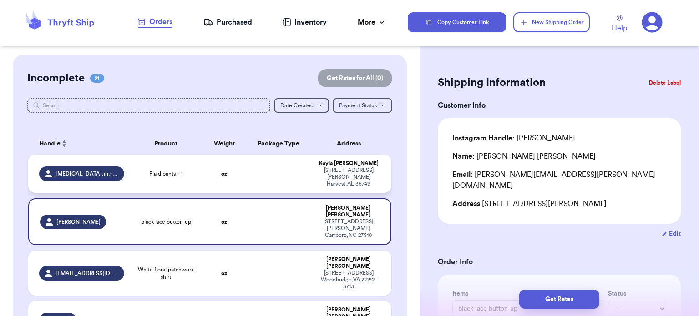
click at [208, 168] on td "oz" at bounding box center [224, 174] width 44 height 38
type input "Plaid pants"
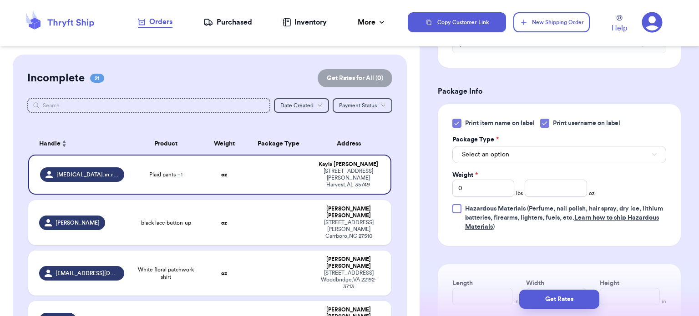
scroll to position [348, 0]
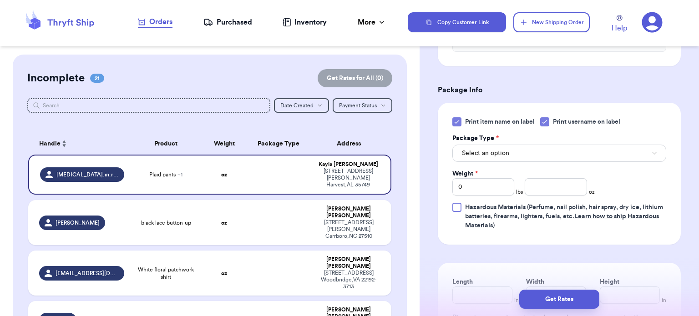
click at [457, 121] on icon at bounding box center [456, 122] width 4 height 3
click at [0, 0] on input "Print item name on label" at bounding box center [0, 0] width 0 height 0
click at [655, 161] on button "Select an option" at bounding box center [559, 153] width 214 height 17
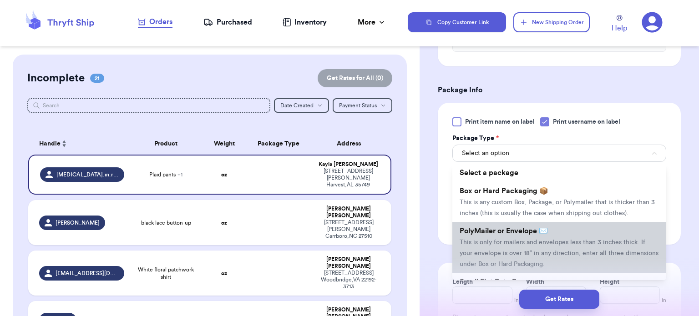
click at [561, 228] on li "PolyMailer or Envelope ✉️ This is only for mailers and envelopes less than 3 in…" at bounding box center [559, 247] width 214 height 51
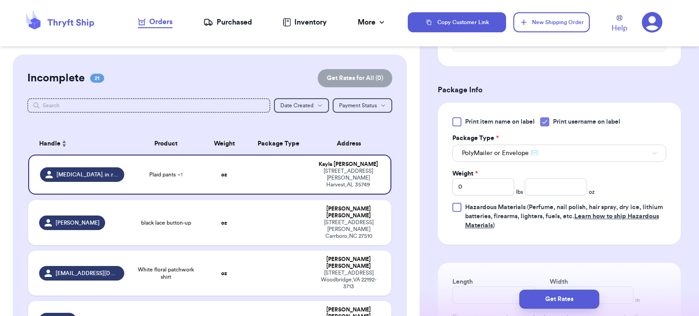
scroll to position [419, 0]
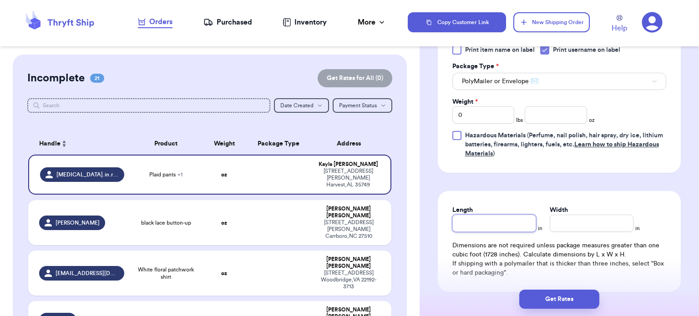
click at [481, 227] on input "Length" at bounding box center [494, 223] width 84 height 17
type input "1"
type input "12"
click at [582, 206] on div "Width *" at bounding box center [592, 210] width 84 height 9
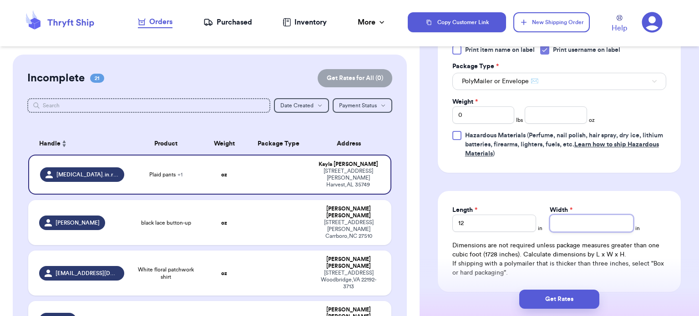
click at [584, 227] on input "Width *" at bounding box center [592, 223] width 84 height 17
type input "1"
type input "10"
click at [468, 118] on input "0" at bounding box center [483, 114] width 62 height 17
type input "1"
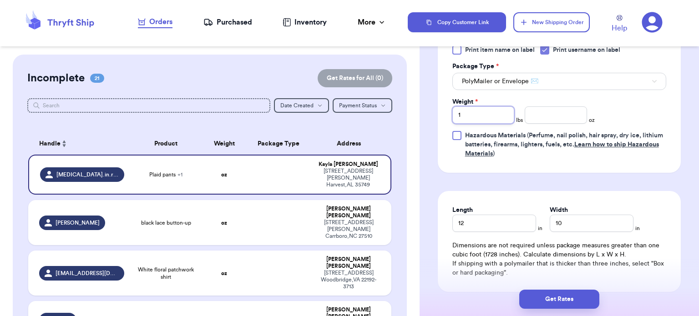
type input "1"
click at [571, 118] on input "number" at bounding box center [556, 114] width 62 height 17
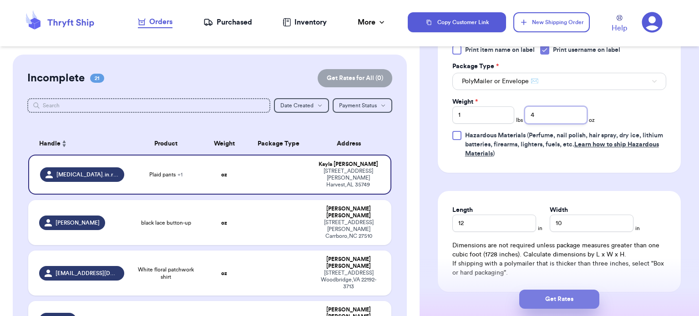
type input "4"
click at [573, 301] on button "Get Rates" at bounding box center [559, 299] width 80 height 19
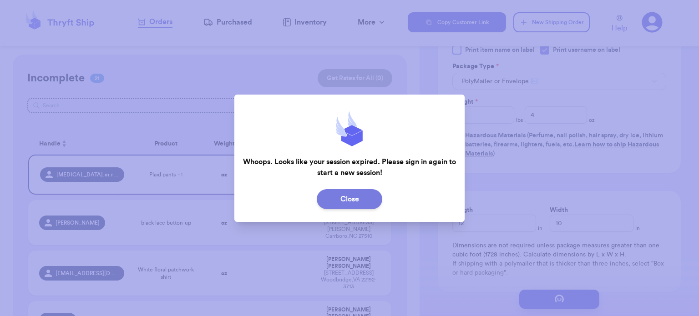
click at [367, 192] on button "Close" at bounding box center [350, 199] width 66 height 20
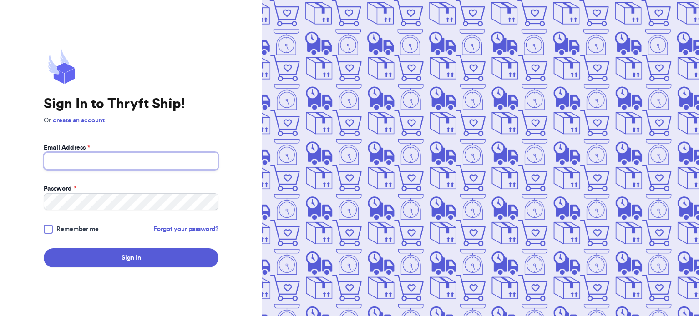
type input "thevintagelioness@yahoo.com"
click at [46, 232] on div at bounding box center [48, 229] width 9 height 9
click at [0, 0] on input "Remember me" at bounding box center [0, 0] width 0 height 0
click at [77, 248] on form "Email Address * thevintagelioness@yahoo.com Password * Remember me Forgot your …" at bounding box center [131, 205] width 175 height 125
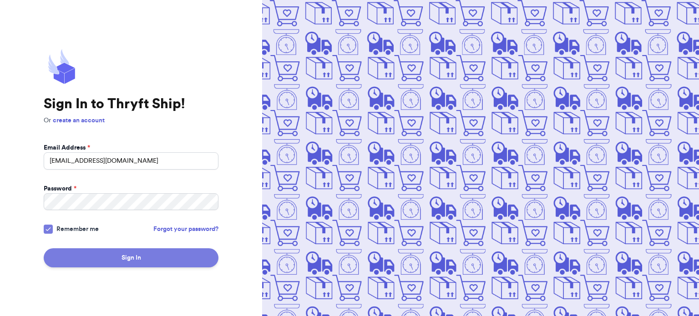
click at [82, 256] on button "Sign In" at bounding box center [131, 257] width 175 height 19
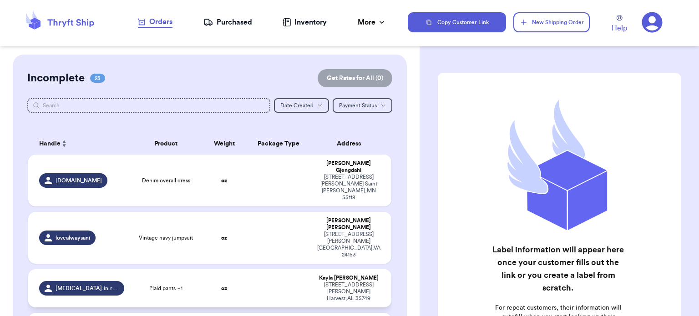
click at [271, 269] on td at bounding box center [279, 288] width 66 height 38
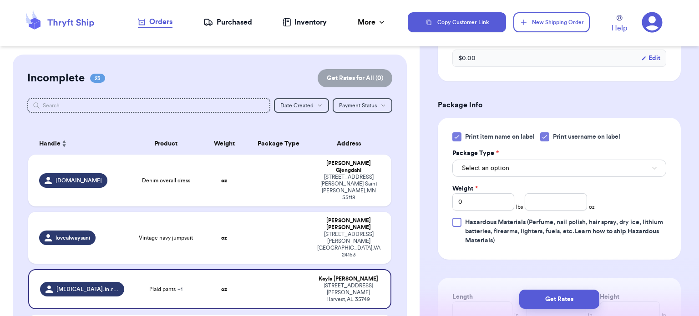
scroll to position [344, 0]
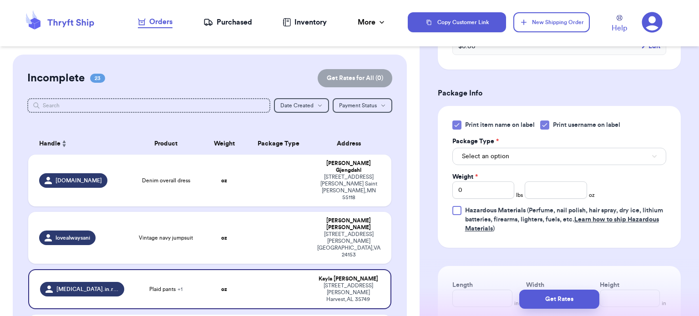
click at [454, 125] on icon at bounding box center [456, 125] width 4 height 3
click at [0, 0] on input "Print item name on label" at bounding box center [0, 0] width 0 height 0
click at [518, 159] on button "Select an option" at bounding box center [559, 156] width 214 height 17
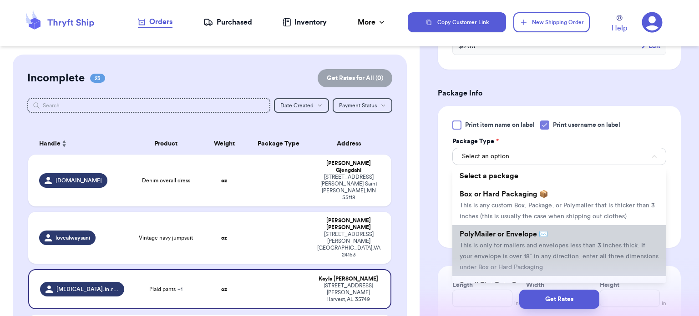
click at [524, 231] on span "PolyMailer or Envelope ✉️" at bounding box center [503, 234] width 88 height 7
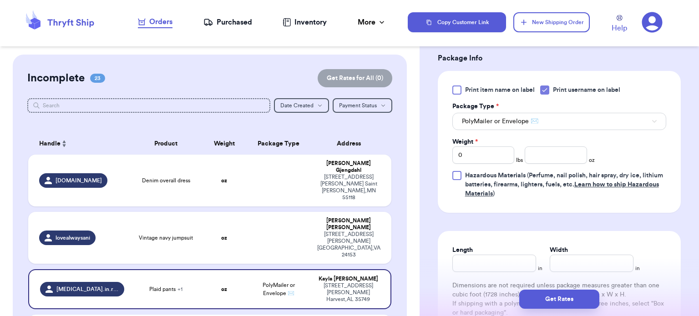
scroll to position [384, 0]
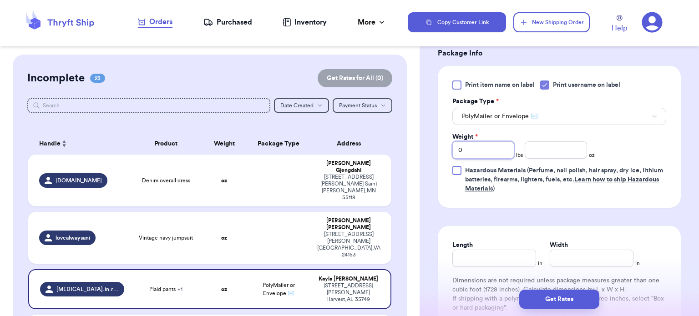
click at [465, 150] on input "0" at bounding box center [483, 149] width 62 height 17
type input "1"
click at [547, 145] on input "number" at bounding box center [556, 149] width 62 height 17
type input "4"
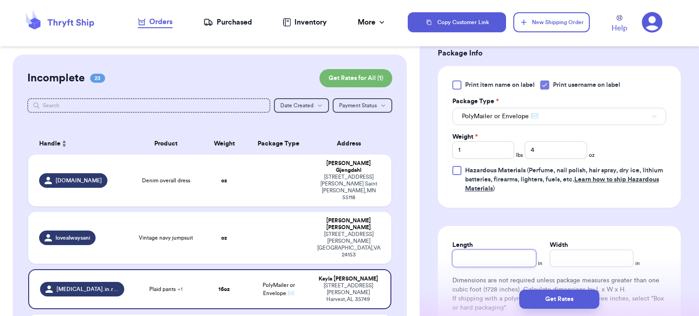
click at [469, 265] on input "Length" at bounding box center [494, 258] width 84 height 17
type input "12"
click at [572, 257] on input "Width *" at bounding box center [592, 258] width 84 height 17
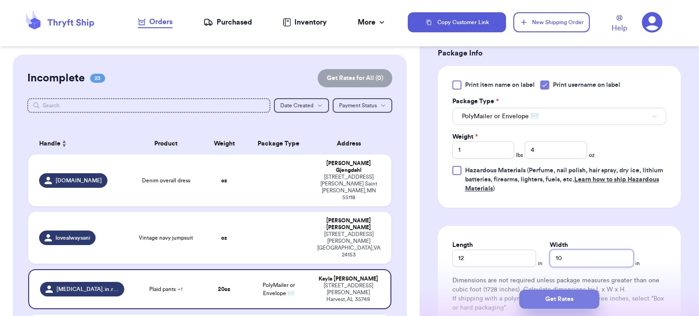
type input "10"
click at [562, 300] on button "Get Rates" at bounding box center [559, 299] width 80 height 19
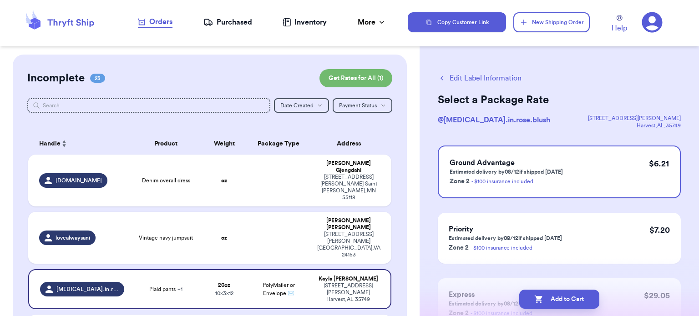
click at [562, 300] on button "Add to Cart" at bounding box center [559, 299] width 80 height 19
checkbox input "true"
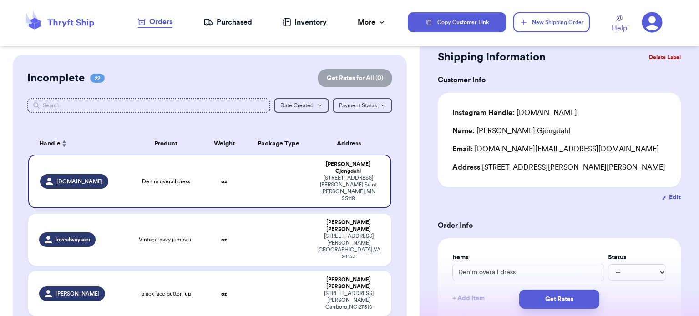
scroll to position [27, 0]
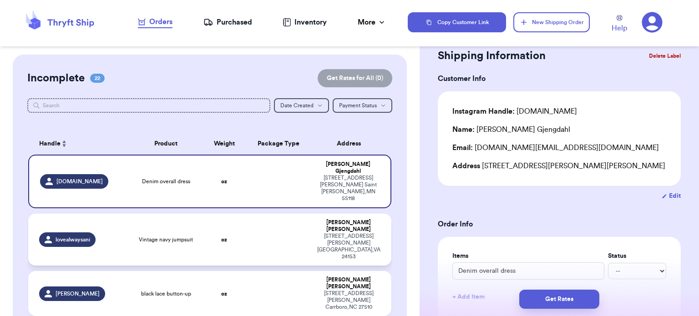
click at [262, 214] on td at bounding box center [279, 240] width 66 height 52
type input "Vintage navy jumpsuit"
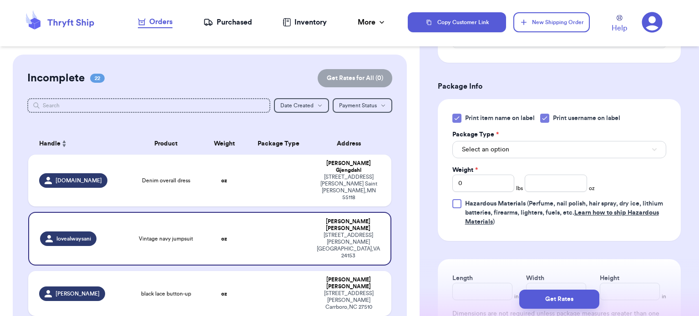
scroll to position [338, 0]
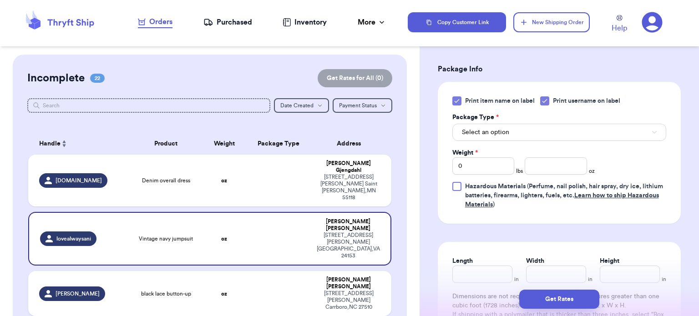
click at [460, 101] on div at bounding box center [456, 100] width 9 height 9
click at [0, 0] on input "Print item name on label" at bounding box center [0, 0] width 0 height 0
click at [500, 129] on span "Select an option" at bounding box center [485, 132] width 47 height 9
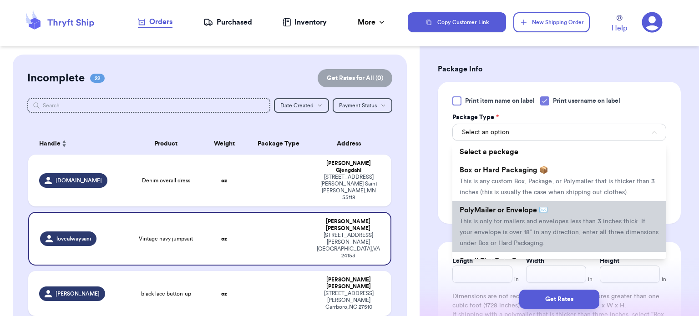
click at [519, 212] on span "PolyMailer or Envelope ✉️" at bounding box center [503, 210] width 88 height 7
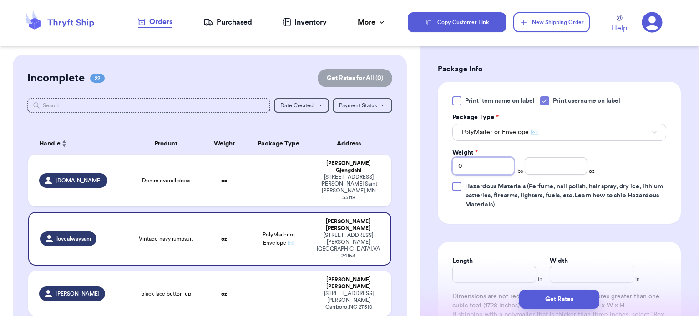
click at [484, 160] on input "0" at bounding box center [483, 165] width 62 height 17
type input "1"
click at [554, 168] on input "number" at bounding box center [556, 165] width 62 height 17
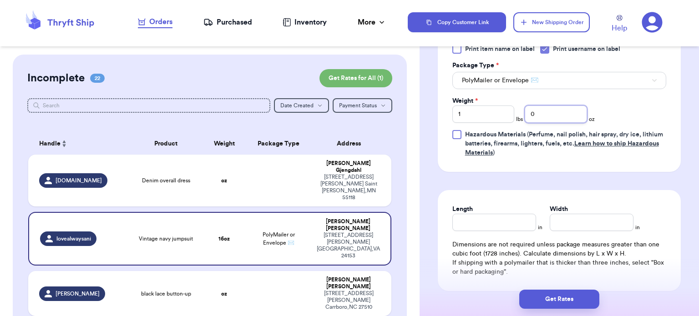
scroll to position [393, 0]
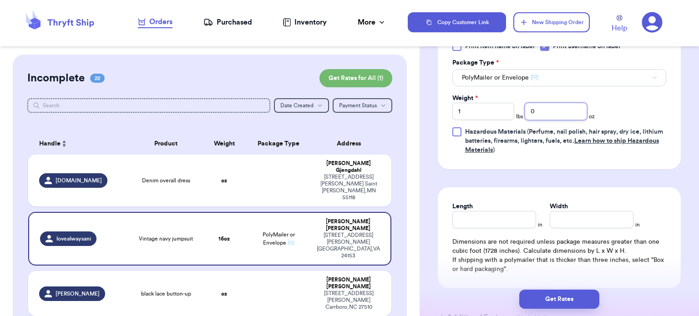
type input "0"
click at [473, 214] on input "Length" at bounding box center [494, 219] width 84 height 17
type input "12"
click at [578, 216] on input "Width *" at bounding box center [592, 219] width 84 height 17
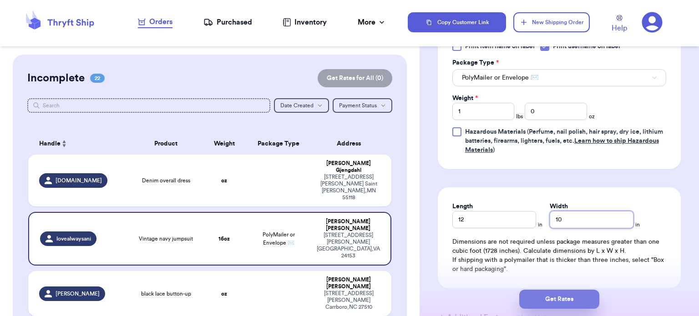
type input "10"
click at [554, 306] on button "Get Rates" at bounding box center [559, 299] width 80 height 19
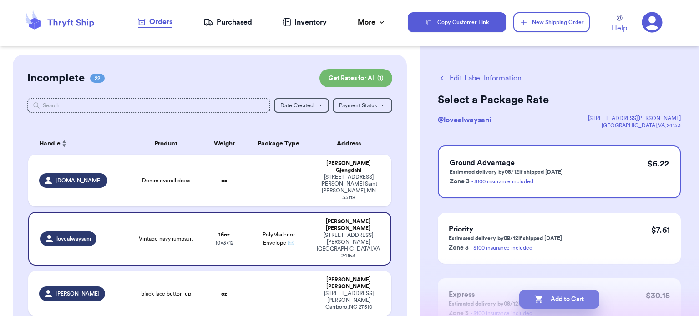
click at [556, 302] on button "Add to Cart" at bounding box center [559, 299] width 80 height 19
checkbox input "true"
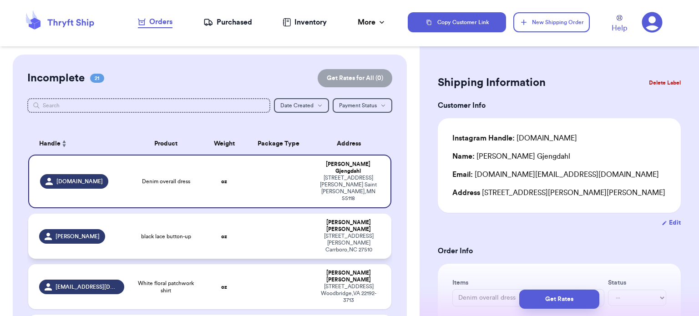
click at [274, 214] on td at bounding box center [279, 236] width 66 height 45
type input "black lace button-up"
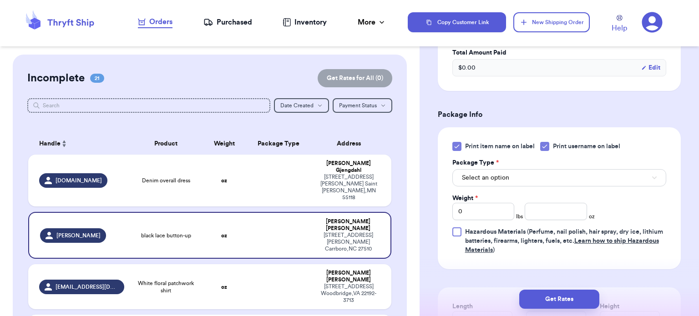
scroll to position [305, 0]
click at [456, 142] on icon at bounding box center [456, 145] width 7 height 7
click at [0, 0] on input "Print item name on label" at bounding box center [0, 0] width 0 height 0
click at [509, 168] on button "Select an option" at bounding box center [559, 176] width 214 height 17
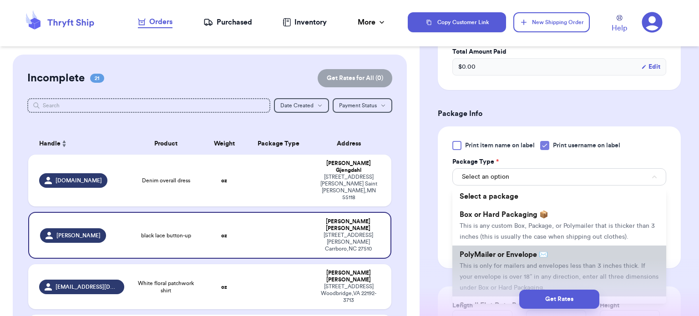
click at [543, 251] on span "PolyMailer or Envelope ✉️" at bounding box center [503, 254] width 88 height 7
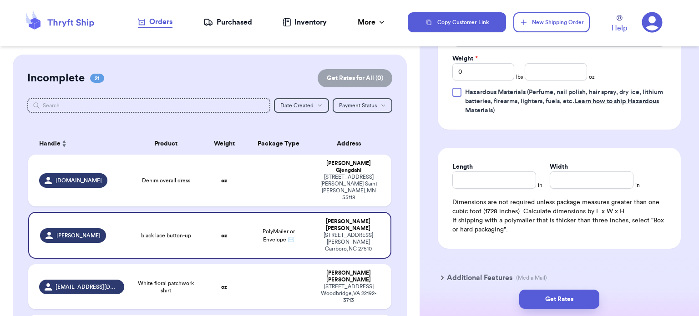
scroll to position [455, 0]
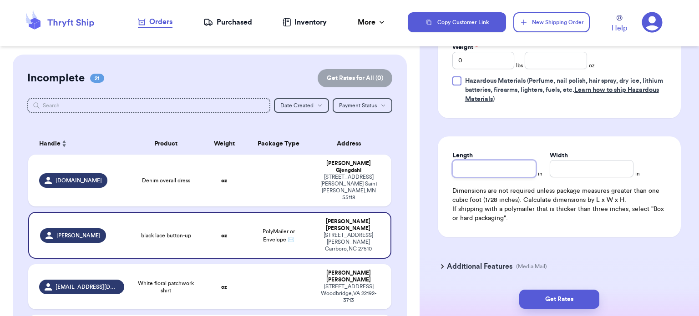
click at [492, 160] on input "Length" at bounding box center [494, 168] width 84 height 17
type input "1"
type input "10"
click at [579, 160] on input "Width *" at bounding box center [592, 168] width 84 height 17
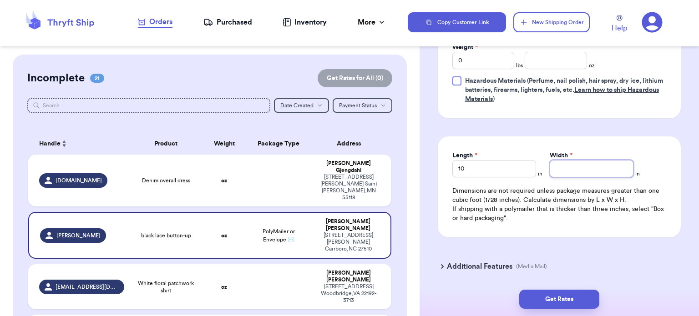
type input "1"
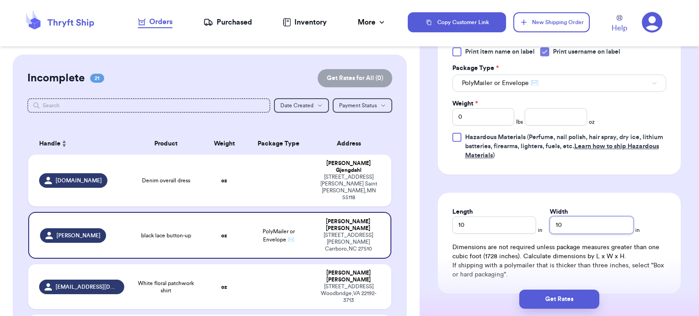
scroll to position [389, 0]
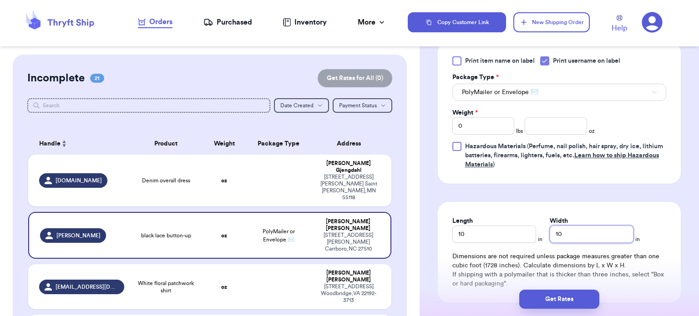
type input "10"
click at [544, 117] on input "number" at bounding box center [556, 125] width 62 height 17
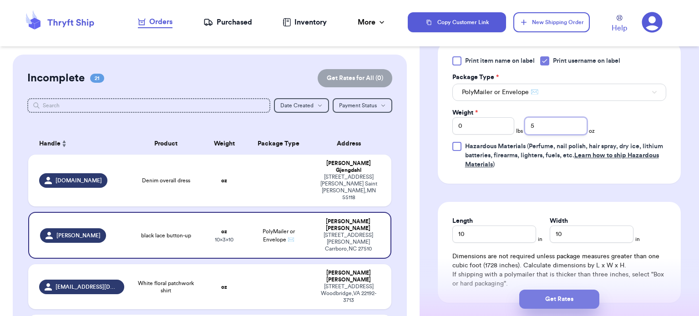
type input "5"
click at [575, 295] on button "Get Rates" at bounding box center [559, 299] width 80 height 19
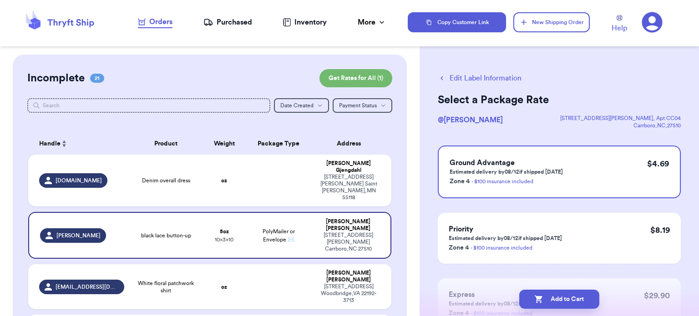
click at [575, 295] on button "Add to Cart" at bounding box center [559, 299] width 80 height 19
checkbox input "true"
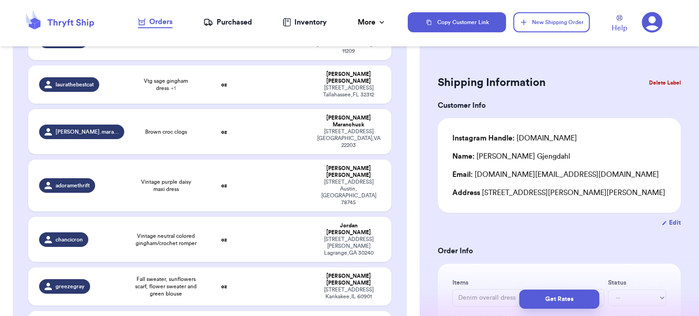
scroll to position [346, 0]
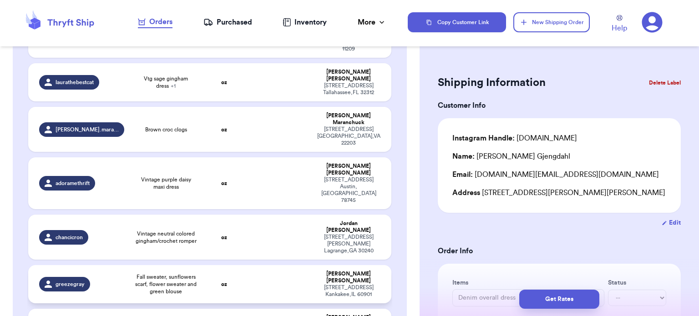
click at [259, 265] on td at bounding box center [279, 284] width 66 height 38
type input "Fall sweater, sunflowers scarf, flower sweater and green blouse"
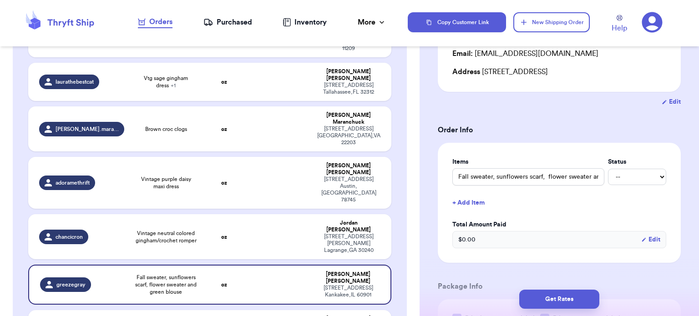
scroll to position [122, 0]
click at [555, 178] on input "Fall sweater, sunflowers scarf, flower sweater and green blouse" at bounding box center [528, 175] width 152 height 17
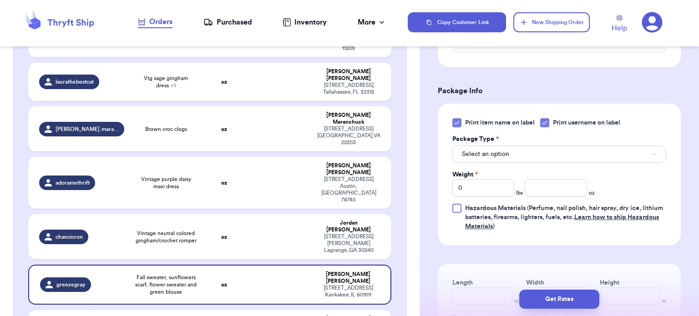
scroll to position [326, 0]
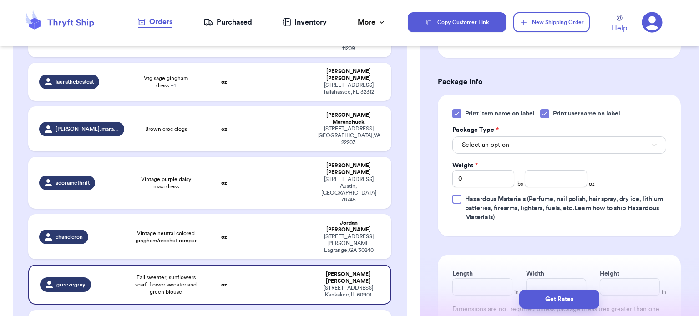
click at [458, 113] on icon at bounding box center [456, 113] width 7 height 7
click at [0, 0] on input "Print item name on label" at bounding box center [0, 0] width 0 height 0
click at [553, 157] on div "Print item name on label Print username on label Package Type * Select an optio…" at bounding box center [559, 165] width 214 height 113
click at [551, 143] on button "Select an option" at bounding box center [559, 144] width 214 height 17
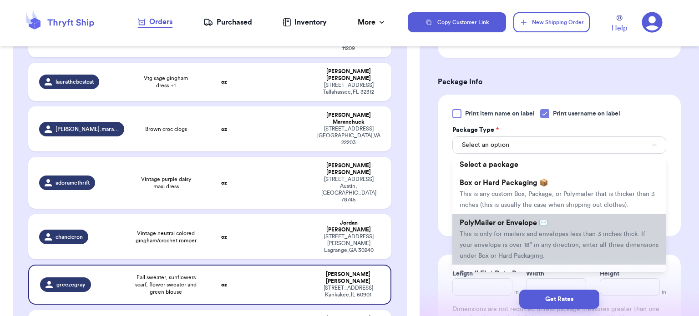
click at [540, 222] on span "PolyMailer or Envelope ✉️" at bounding box center [503, 222] width 88 height 7
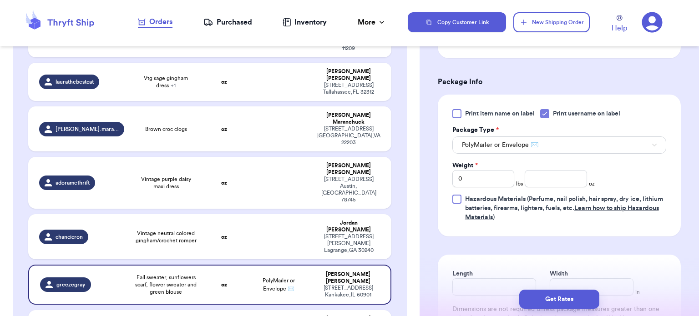
scroll to position [362, 0]
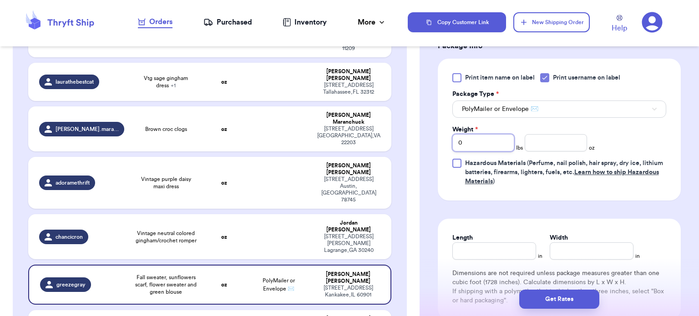
click at [501, 141] on input "0" at bounding box center [483, 142] width 62 height 17
type input "2"
click at [539, 146] on input "number" at bounding box center [556, 142] width 62 height 17
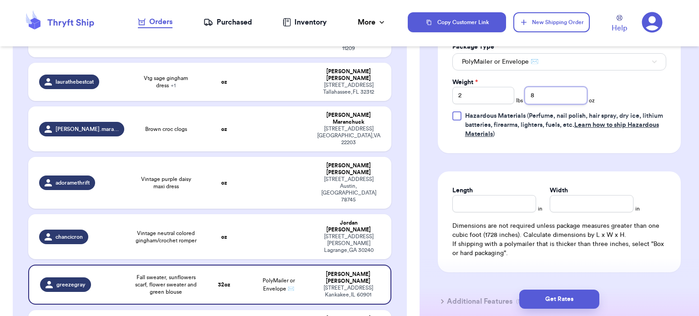
scroll to position [425, 0]
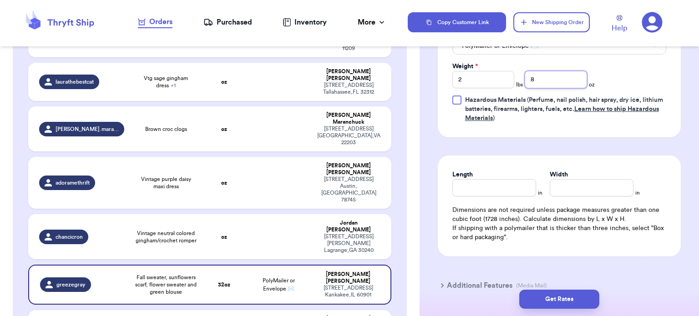
type input "8"
click at [523, 187] on input "Length" at bounding box center [494, 187] width 84 height 17
type input "16"
click at [605, 184] on input "Width *" at bounding box center [592, 187] width 84 height 17
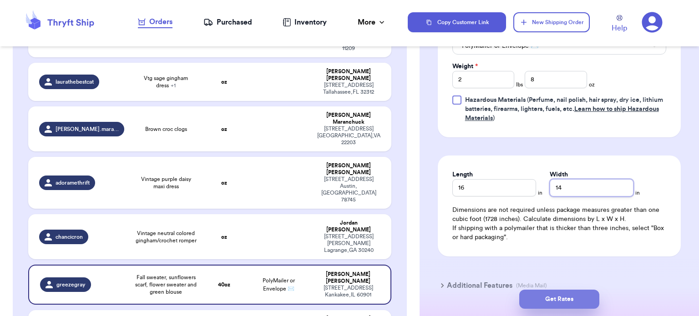
type input "14"
click at [563, 305] on button "Get Rates" at bounding box center [559, 299] width 80 height 19
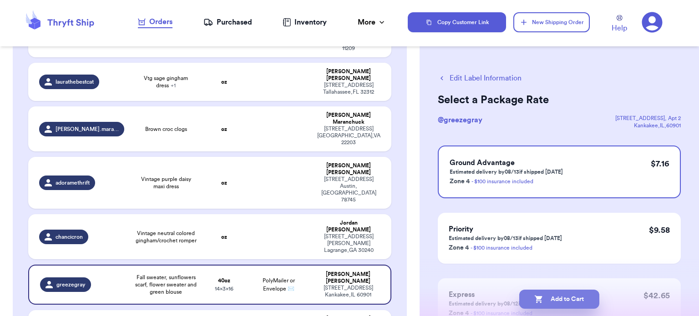
click at [565, 300] on button "Add to Cart" at bounding box center [559, 299] width 80 height 19
checkbox input "true"
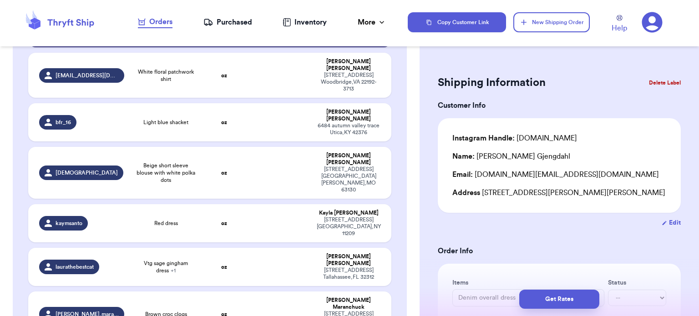
scroll to position [160, 0]
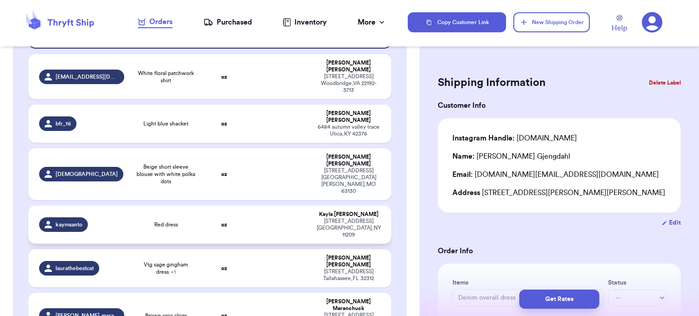
click at [229, 206] on td "oz" at bounding box center [224, 225] width 44 height 38
type input "Red dress"
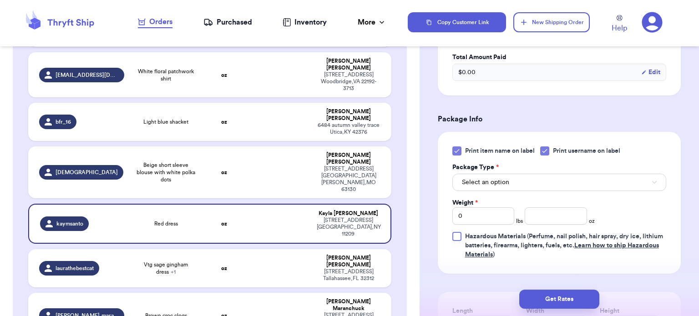
scroll to position [293, 0]
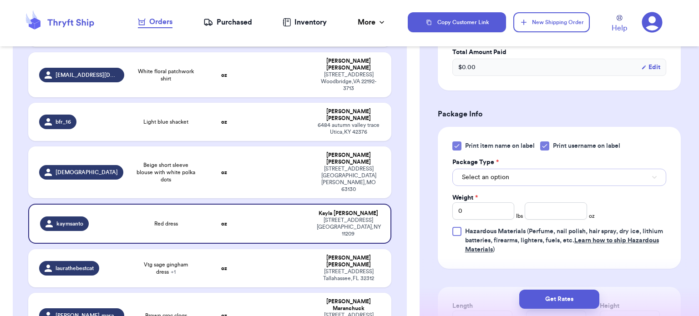
click at [597, 179] on button "Select an option" at bounding box center [559, 177] width 214 height 17
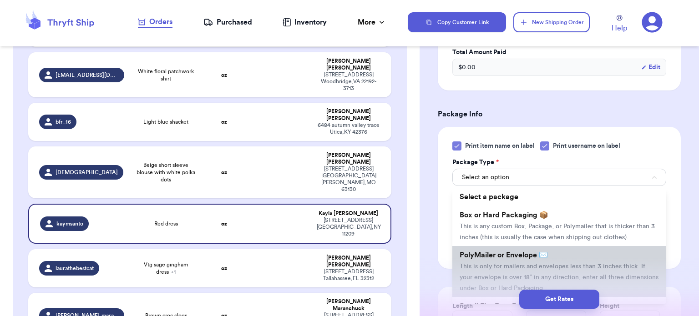
click at [533, 252] on span "PolyMailer or Envelope ✉️" at bounding box center [503, 255] width 88 height 7
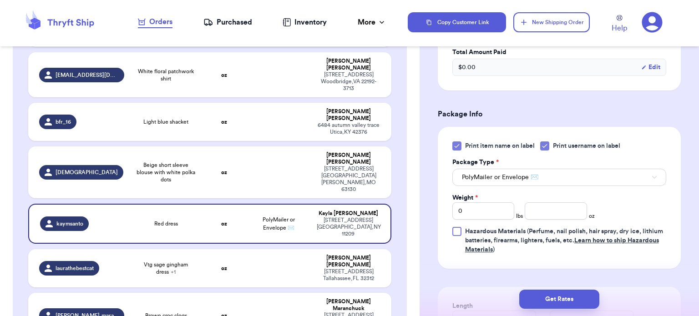
click at [456, 142] on icon at bounding box center [456, 145] width 7 height 7
click at [0, 0] on input "Print item name on label" at bounding box center [0, 0] width 0 height 0
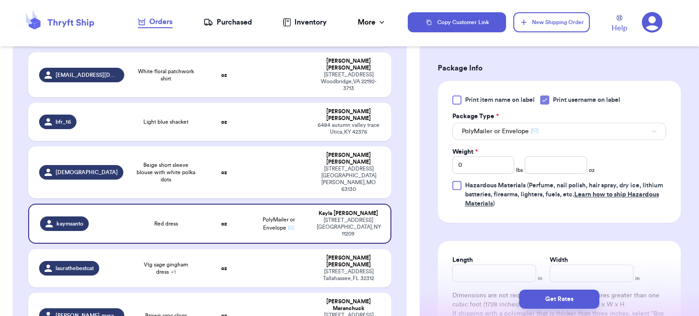
scroll to position [351, 0]
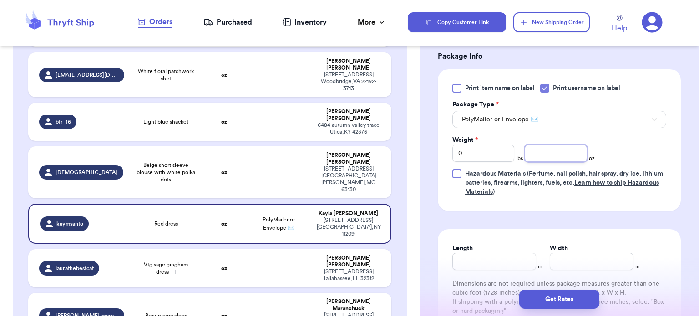
click at [545, 156] on input "number" at bounding box center [556, 153] width 62 height 17
type input "12"
click at [489, 262] on input "Length" at bounding box center [494, 261] width 84 height 17
type input "11"
click at [603, 256] on input "Width *" at bounding box center [592, 261] width 84 height 17
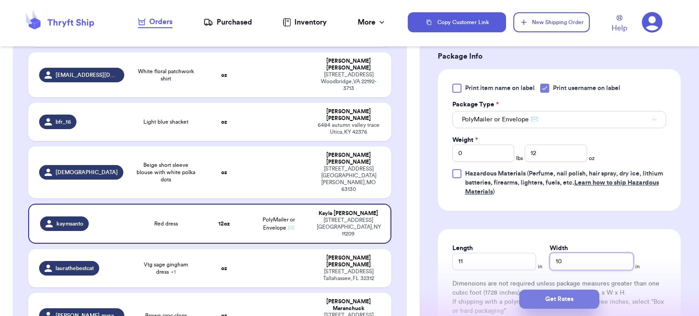
type input "10"
click at [556, 294] on button "Get Rates" at bounding box center [559, 299] width 80 height 19
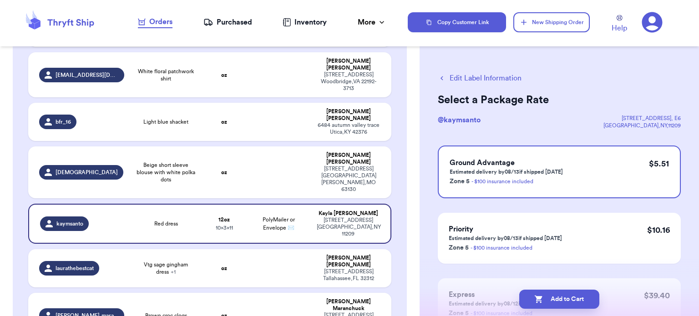
click at [556, 294] on button "Add to Cart" at bounding box center [559, 299] width 80 height 19
checkbox input "true"
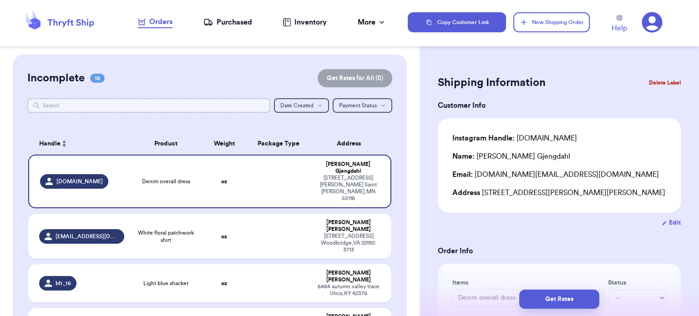
click at [126, 99] on input "text" at bounding box center [148, 105] width 243 height 15
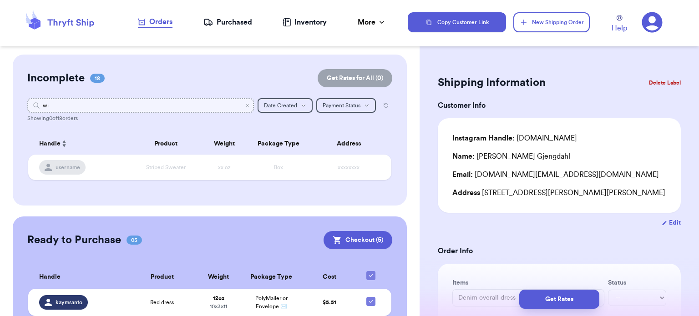
type input "w"
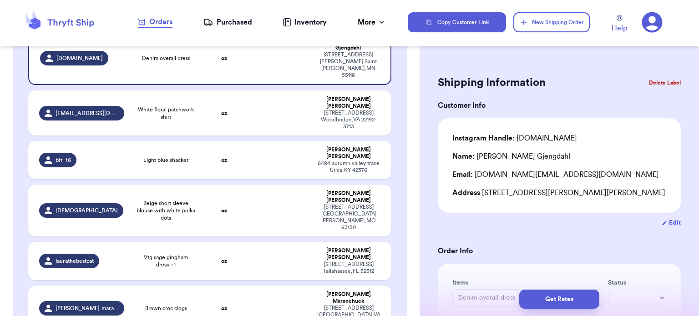
scroll to position [93, 0]
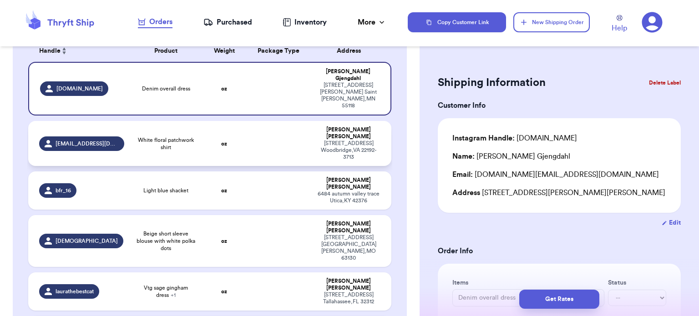
click at [273, 130] on td at bounding box center [279, 143] width 66 height 45
type input "White floral patchwork shirt"
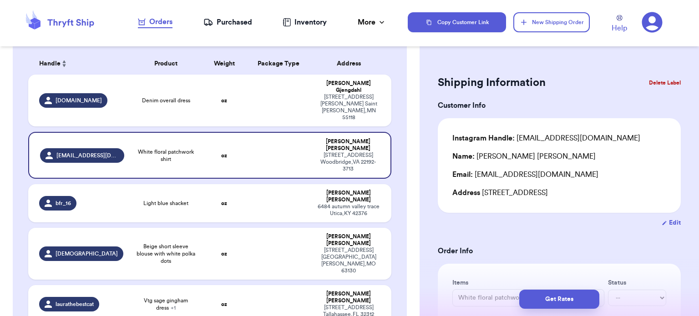
scroll to position [0, 0]
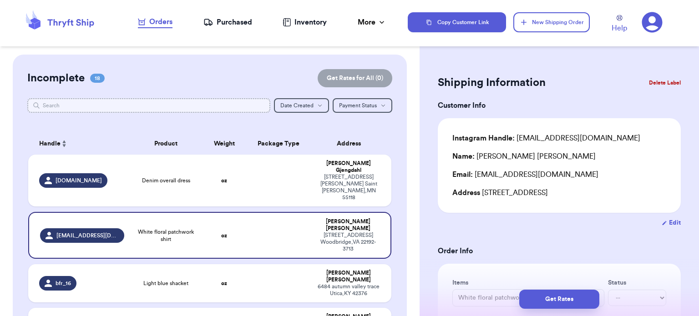
click at [148, 106] on input "text" at bounding box center [148, 105] width 243 height 15
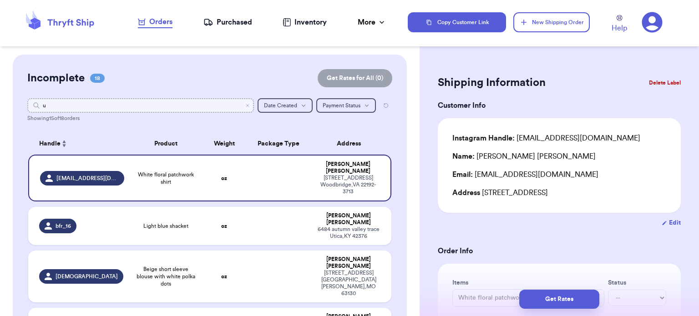
type input "ul"
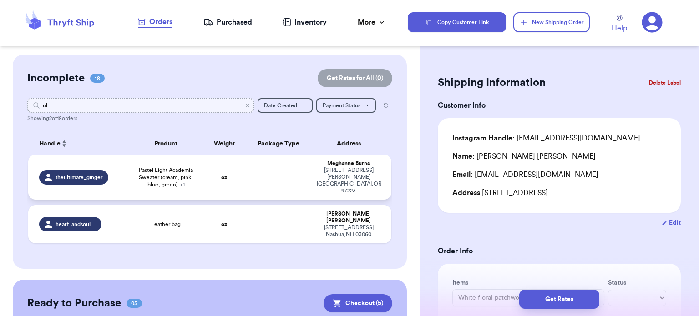
type input "ul"
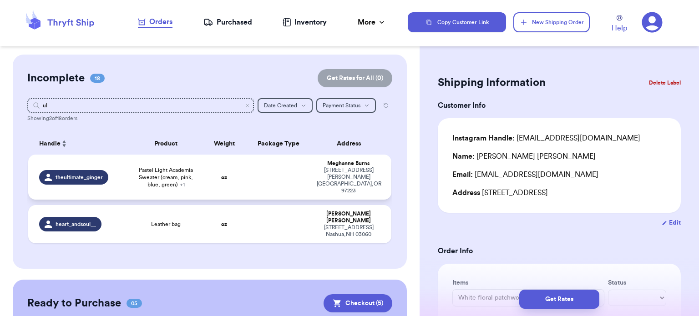
click at [247, 166] on td at bounding box center [279, 177] width 66 height 45
type input "Pastel Light Academia Sweater (cream, pink, blue, green)"
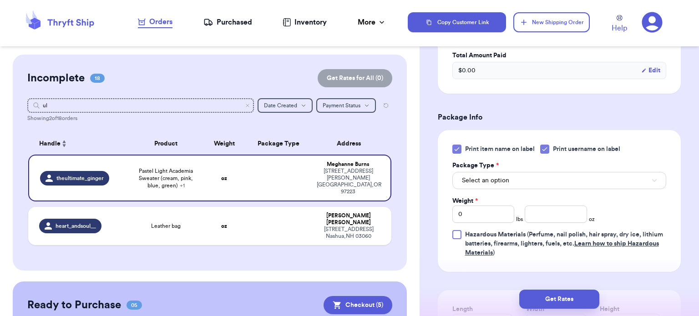
scroll to position [369, 0]
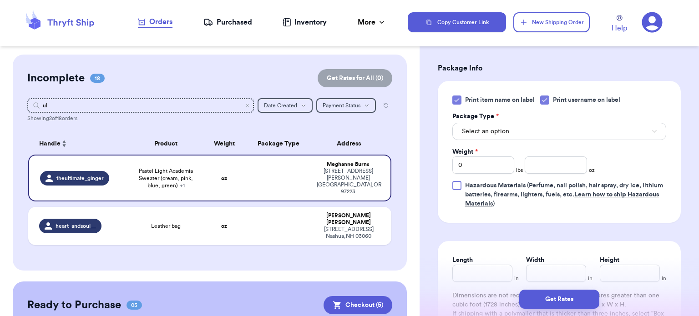
click at [457, 97] on icon at bounding box center [456, 99] width 7 height 7
click at [0, 0] on input "Print item name on label" at bounding box center [0, 0] width 0 height 0
click at [510, 124] on button "Select an option" at bounding box center [559, 131] width 214 height 17
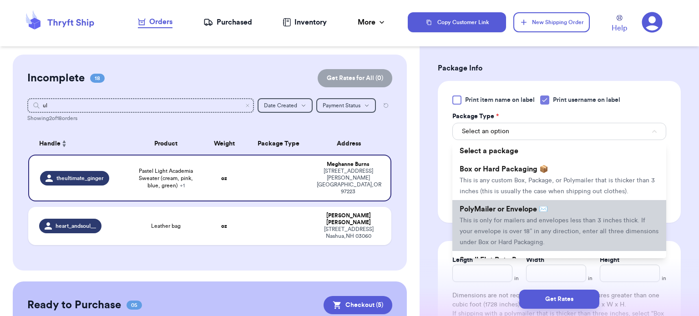
click at [532, 202] on li "PolyMailer or Envelope ✉️ This is only for mailers and envelopes less than 3 in…" at bounding box center [559, 225] width 214 height 51
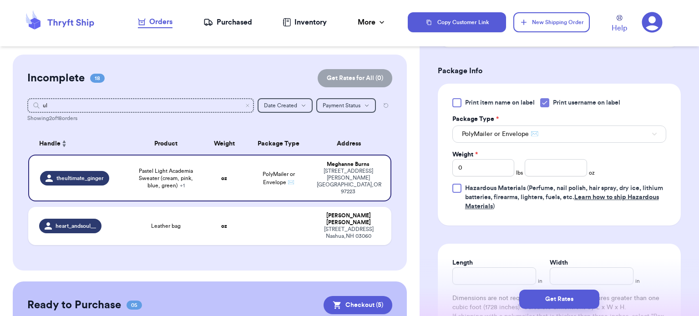
scroll to position [390, 0]
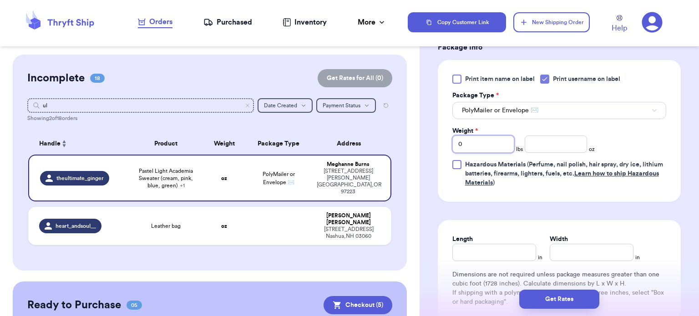
click at [507, 141] on input "0" at bounding box center [483, 144] width 62 height 17
type input "1"
click at [555, 145] on input "number" at bounding box center [556, 144] width 62 height 17
type input "12"
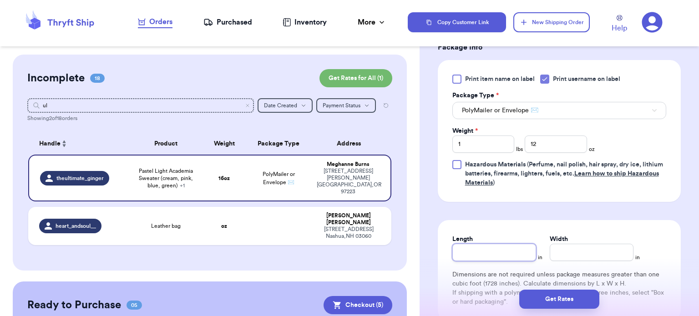
click at [499, 253] on input "Length" at bounding box center [494, 252] width 84 height 17
type input "14"
click at [593, 249] on input "Width *" at bounding box center [592, 252] width 84 height 17
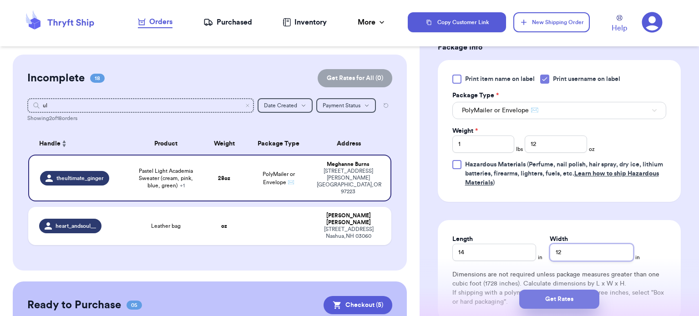
type input "12"
click at [567, 307] on button "Get Rates" at bounding box center [559, 299] width 80 height 19
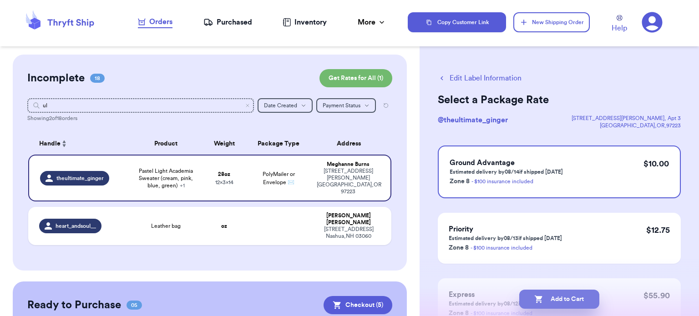
click at [568, 297] on button "Add to Cart" at bounding box center [559, 299] width 80 height 19
checkbox input "true"
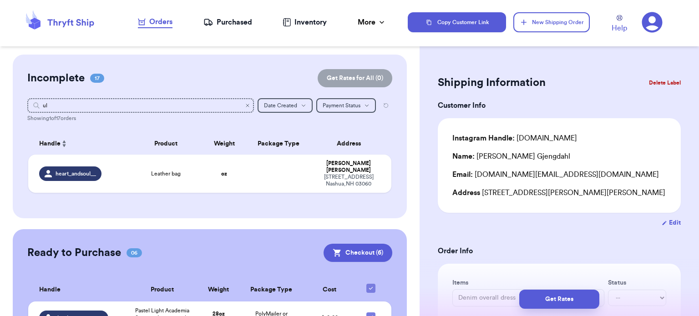
click at [246, 106] on icon "Clear search" at bounding box center [247, 105] width 3 height 3
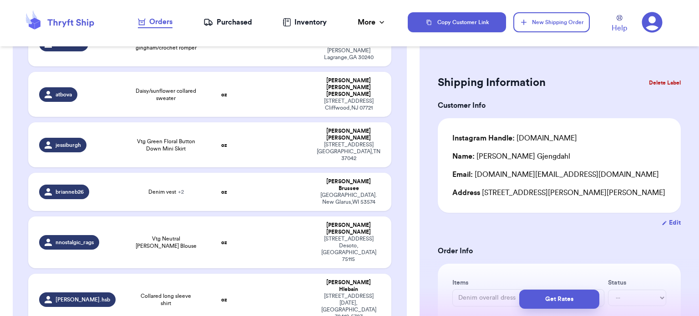
scroll to position [504, 0]
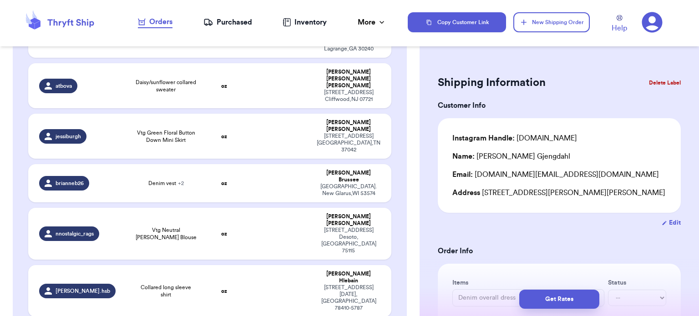
type input "Leather bag"
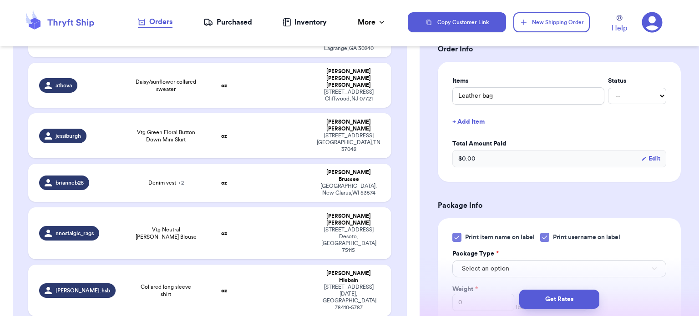
scroll to position [244, 0]
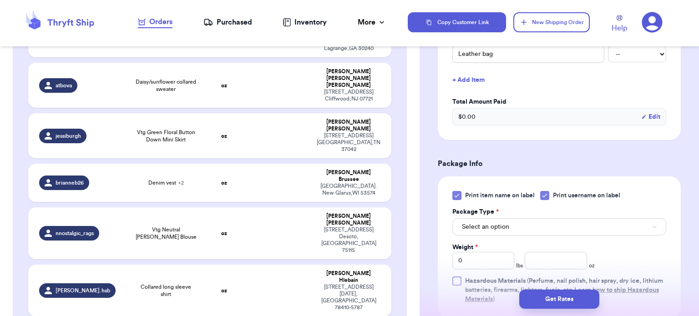
click at [457, 194] on icon at bounding box center [456, 195] width 7 height 7
click at [0, 0] on input "Print item name on label" at bounding box center [0, 0] width 0 height 0
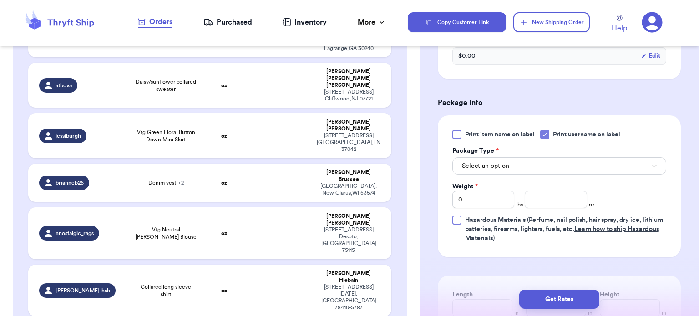
scroll to position [306, 0]
click at [593, 162] on button "Select an option" at bounding box center [559, 164] width 214 height 17
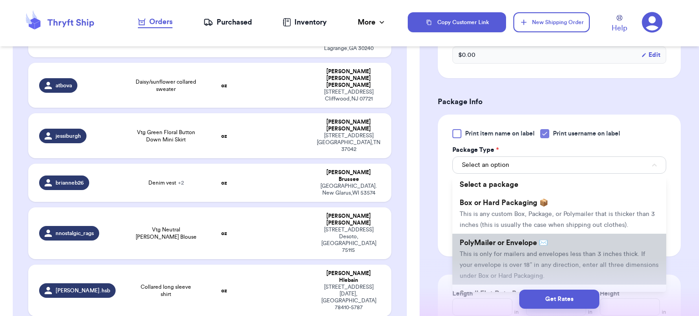
click at [550, 243] on li "PolyMailer or Envelope ✉️ This is only for mailers and envelopes less than 3 in…" at bounding box center [559, 259] width 214 height 51
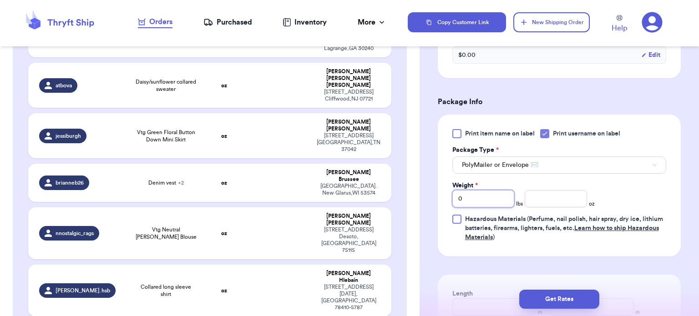
click at [482, 198] on input "0" at bounding box center [483, 198] width 62 height 17
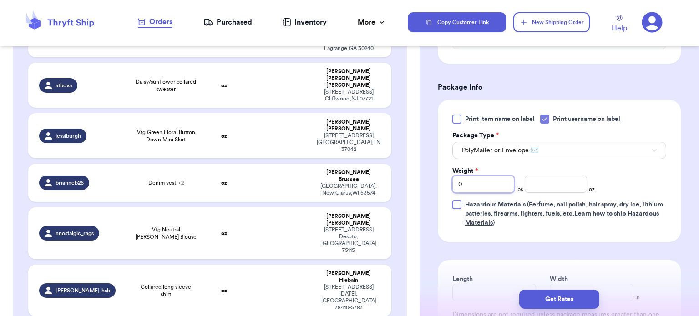
scroll to position [319, 0]
type input "1"
click at [551, 189] on input "number" at bounding box center [556, 185] width 62 height 17
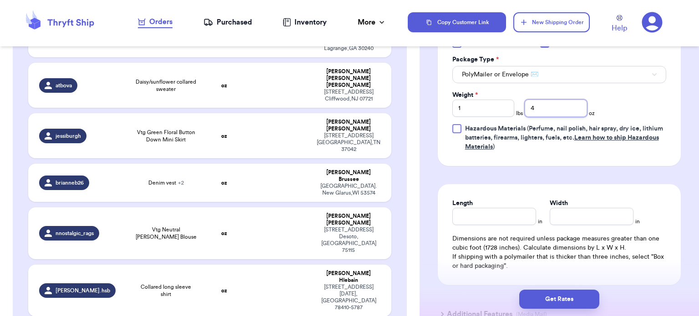
scroll to position [405, 0]
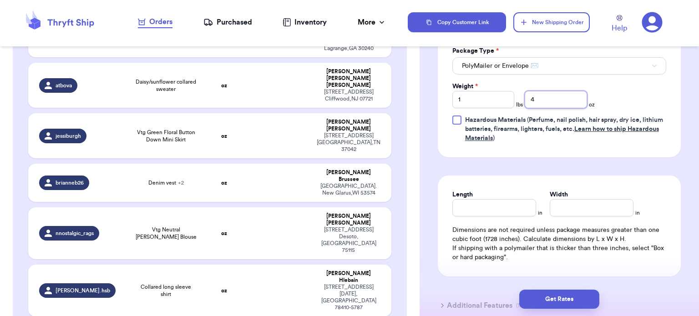
type input "4"
click at [490, 202] on input "Length" at bounding box center [494, 207] width 84 height 17
type input "12"
click at [585, 201] on input "Width *" at bounding box center [592, 207] width 84 height 17
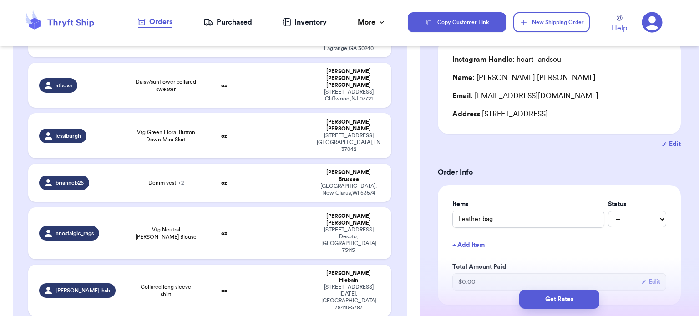
scroll to position [78, 0]
type input "11"
click at [573, 298] on button "Get Rates" at bounding box center [559, 299] width 80 height 19
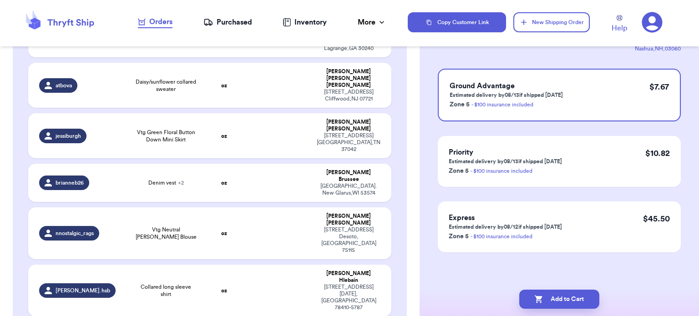
scroll to position [0, 0]
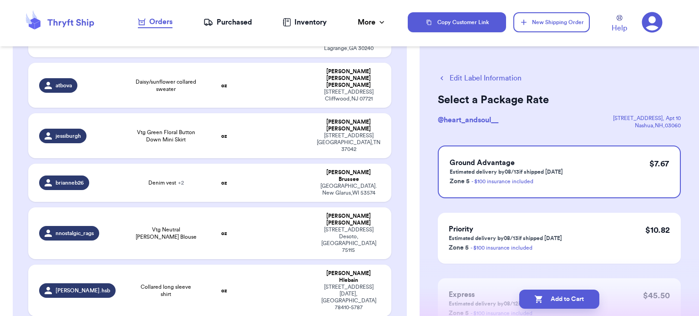
click at [573, 298] on button "Add to Cart" at bounding box center [559, 299] width 80 height 19
checkbox input "true"
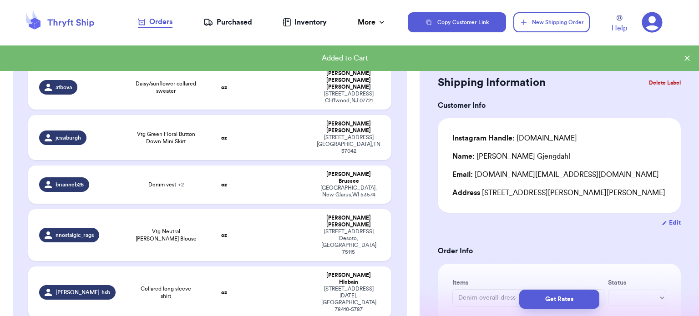
scroll to position [504, 0]
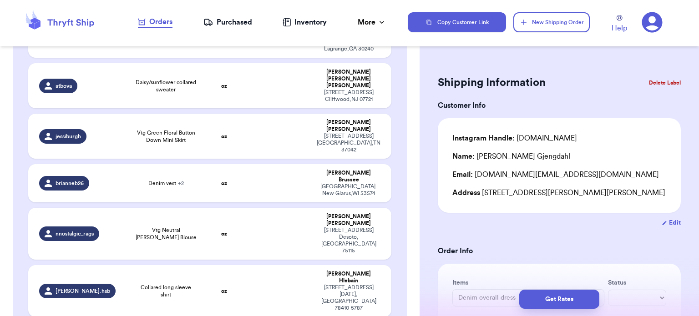
type input "Red shorts"
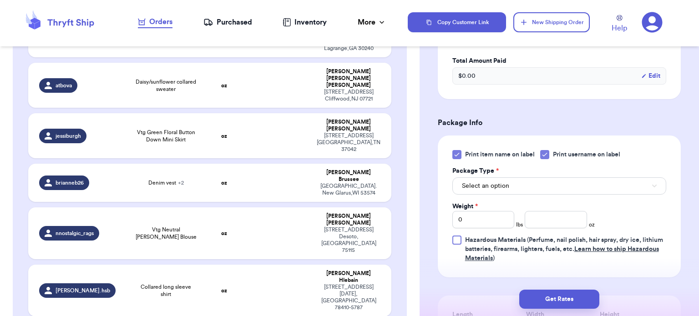
scroll to position [293, 0]
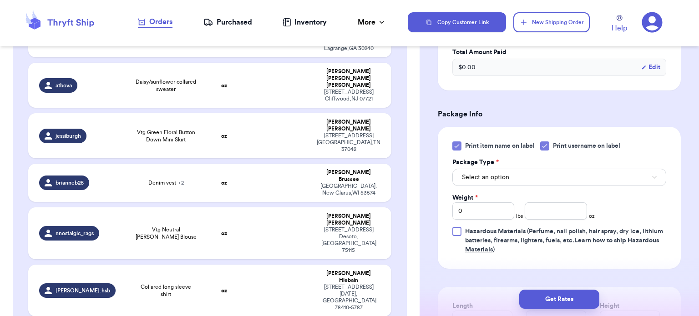
click at [457, 145] on icon at bounding box center [456, 146] width 4 height 3
click at [0, 0] on input "Print item name on label" at bounding box center [0, 0] width 0 height 0
click at [519, 178] on button "Select an option" at bounding box center [559, 177] width 214 height 17
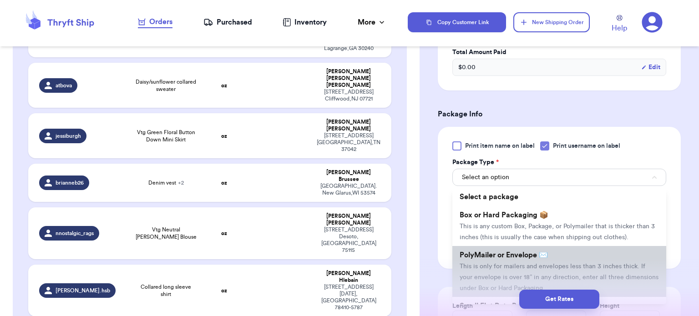
click at [542, 254] on span "PolyMailer or Envelope ✉️" at bounding box center [503, 255] width 88 height 7
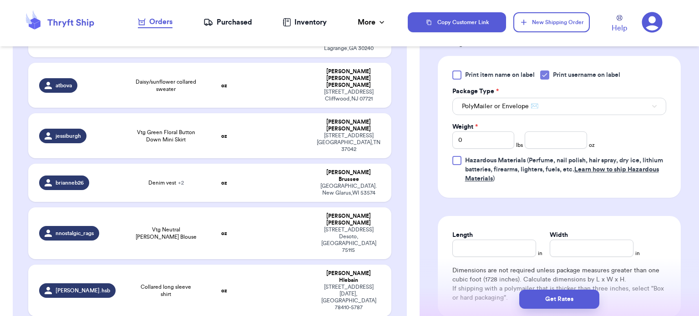
scroll to position [372, 0]
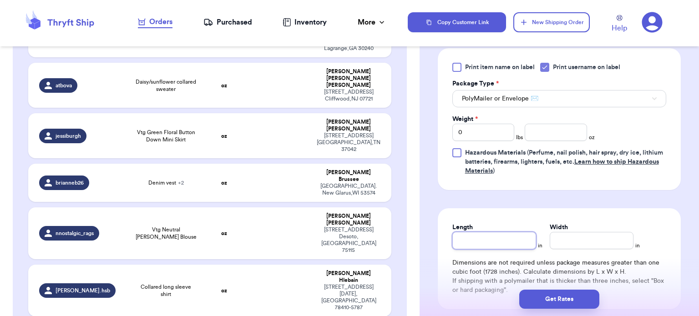
click at [483, 243] on input "Length" at bounding box center [494, 240] width 84 height 17
type input "1"
type input "12"
click at [565, 238] on input "Width *" at bounding box center [592, 240] width 84 height 17
type input "8"
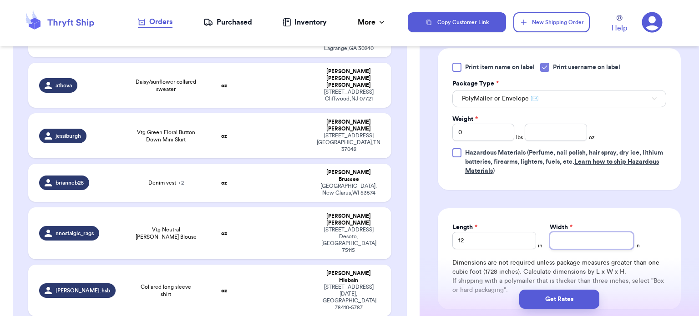
type input "9"
click at [487, 131] on input "0" at bounding box center [483, 132] width 62 height 17
click at [547, 127] on input "number" at bounding box center [556, 132] width 62 height 17
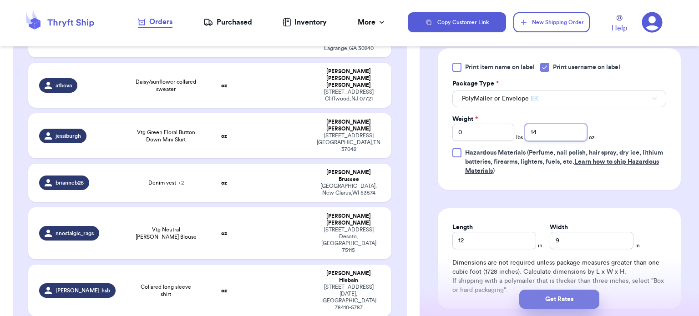
type input "14"
click at [551, 293] on button "Get Rates" at bounding box center [559, 299] width 80 height 19
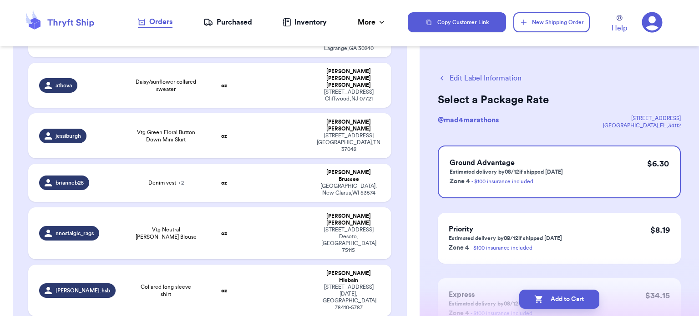
click at [551, 293] on button "Add to Cart" at bounding box center [559, 299] width 80 height 19
checkbox input "true"
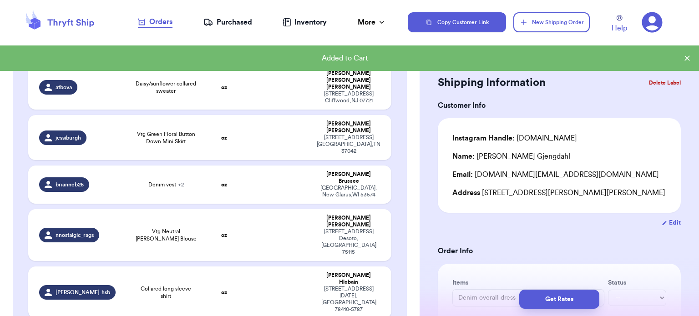
scroll to position [504, 0]
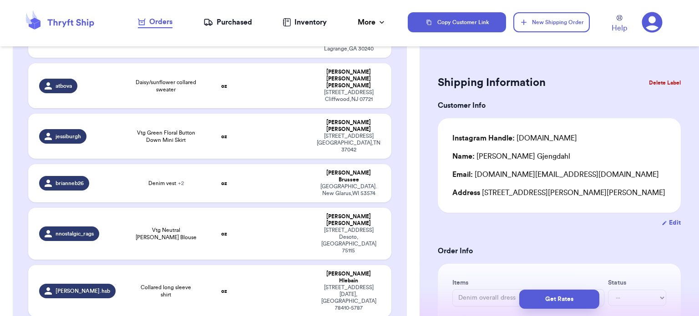
type input "Vintage swimsuit"
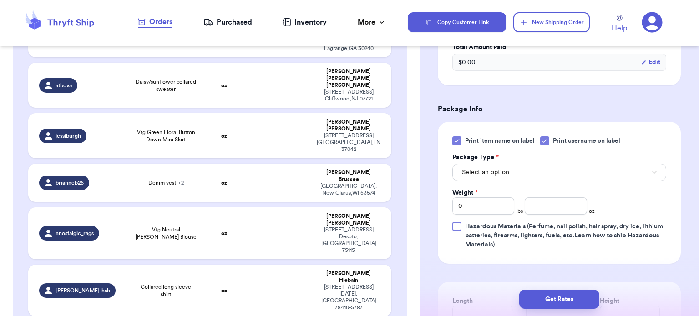
scroll to position [301, 0]
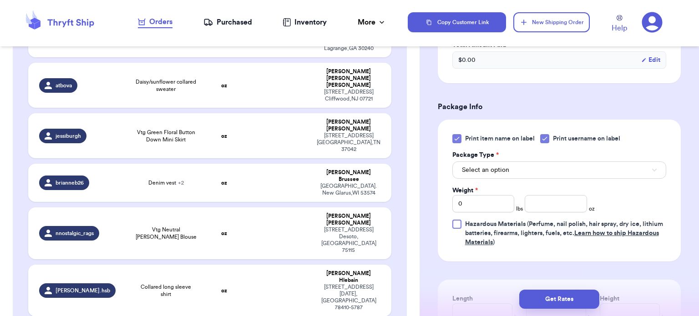
click at [455, 137] on icon at bounding box center [456, 138] width 7 height 7
click at [0, 0] on input "Print item name on label" at bounding box center [0, 0] width 0 height 0
click at [523, 172] on button "Select an option" at bounding box center [559, 169] width 214 height 17
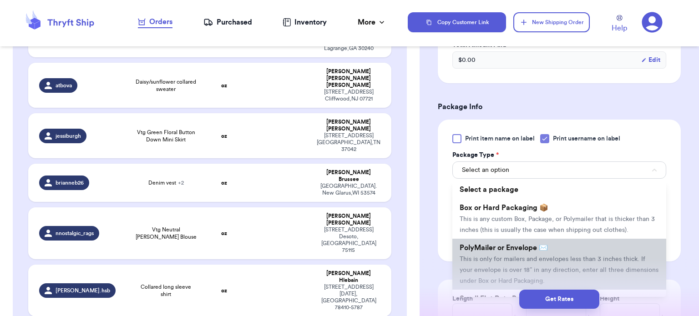
click at [531, 256] on span "This is only for mailers and envelopes less than 3 inches thick. If your envelo…" at bounding box center [558, 270] width 199 height 28
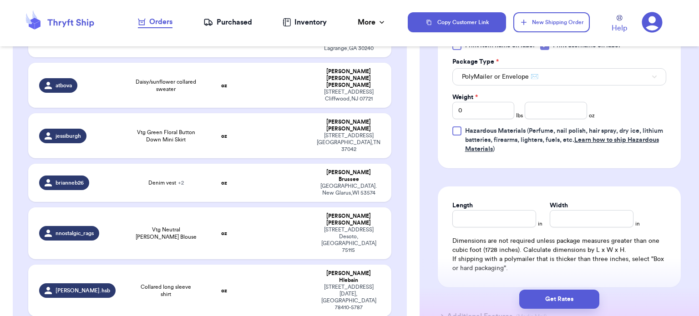
scroll to position [403, 0]
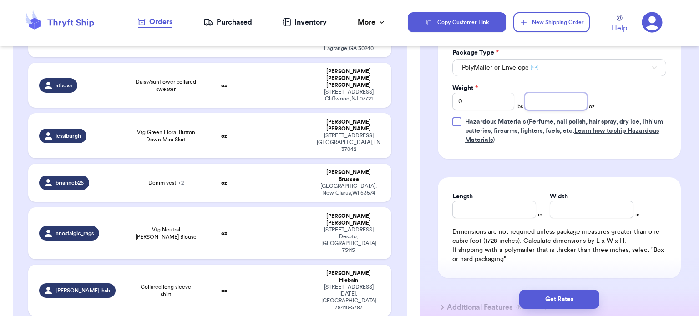
click at [541, 101] on input "number" at bounding box center [556, 101] width 62 height 17
type input "4"
click at [490, 207] on input "Length" at bounding box center [494, 209] width 84 height 17
type input "9"
click at [557, 215] on input "Width *" at bounding box center [592, 209] width 84 height 17
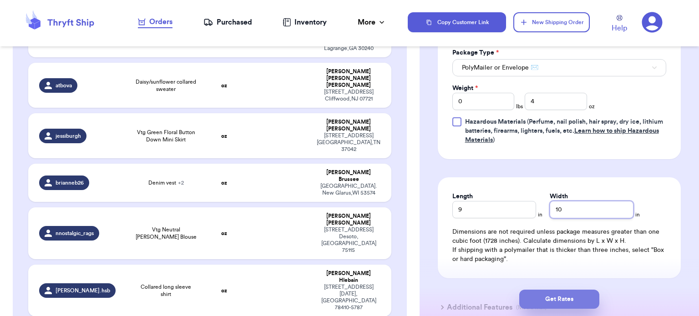
type input "10"
click at [558, 302] on button "Get Rates" at bounding box center [559, 299] width 80 height 19
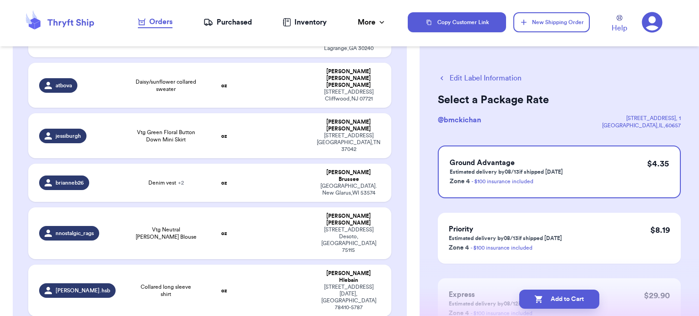
click at [558, 302] on button "Add to Cart" at bounding box center [559, 299] width 80 height 19
checkbox input "true"
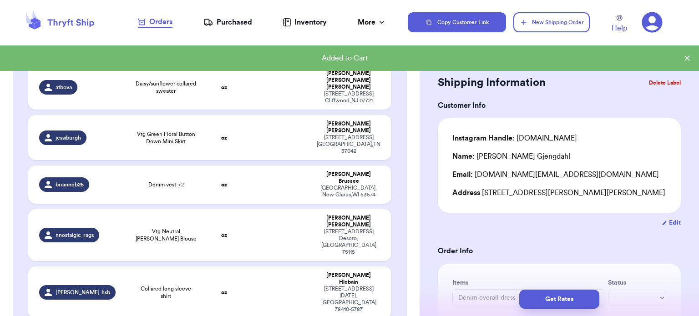
scroll to position [504, 0]
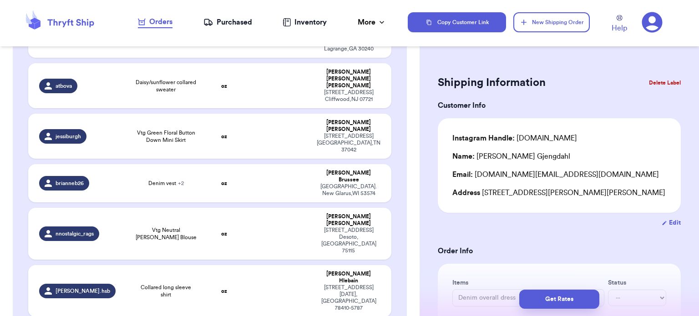
type input "Vtg sage green striped blouse"
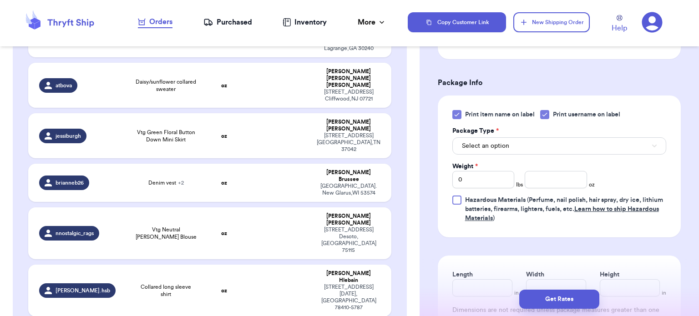
scroll to position [411, 0]
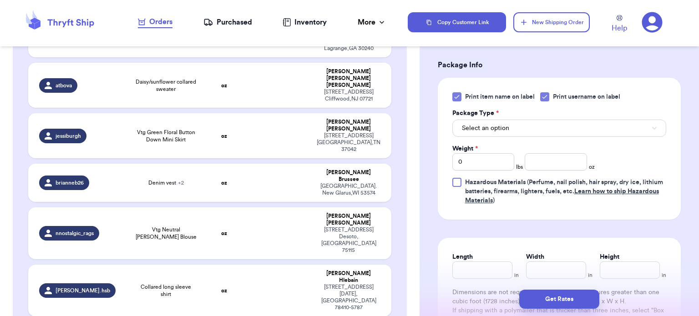
click at [454, 96] on icon at bounding box center [456, 97] width 4 height 3
click at [0, 0] on input "Print item name on label" at bounding box center [0, 0] width 0 height 0
click at [530, 121] on button "Select an option" at bounding box center [559, 128] width 214 height 17
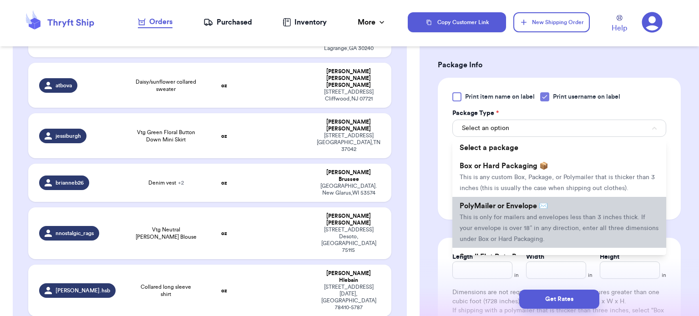
click at [540, 212] on li "PolyMailer or Envelope ✉️ This is only for mailers and envelopes less than 3 in…" at bounding box center [559, 222] width 214 height 51
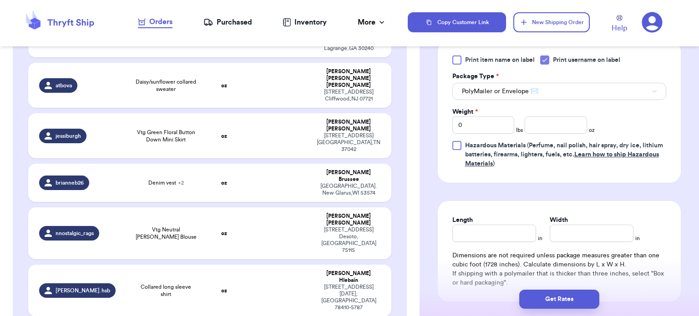
scroll to position [449, 0]
click at [459, 223] on input "Length" at bounding box center [494, 231] width 84 height 17
type input "1"
type input "11"
click at [600, 223] on input "Width *" at bounding box center [592, 231] width 84 height 17
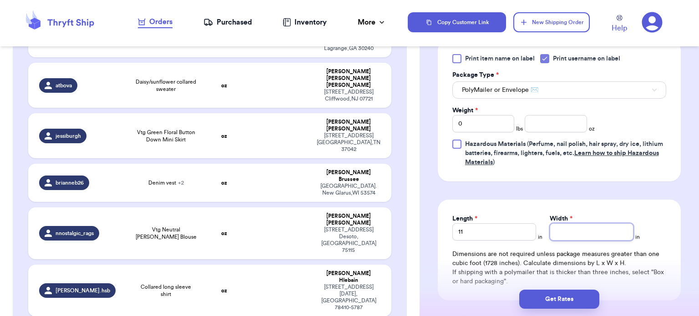
type input "1"
type input "10"
click at [533, 116] on input "number" at bounding box center [556, 123] width 62 height 17
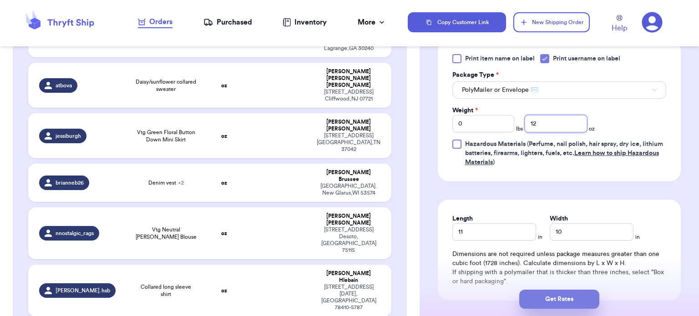
type input "12"
click at [561, 303] on button "Get Rates" at bounding box center [559, 299] width 80 height 19
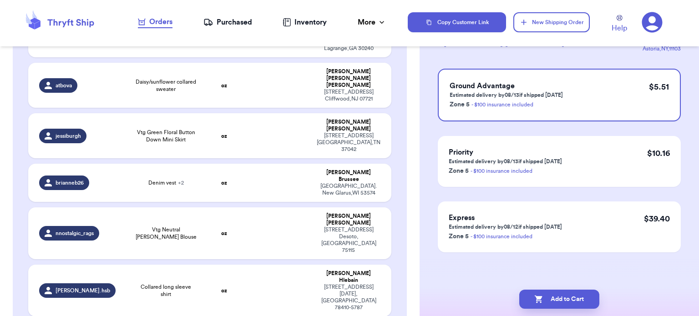
scroll to position [0, 0]
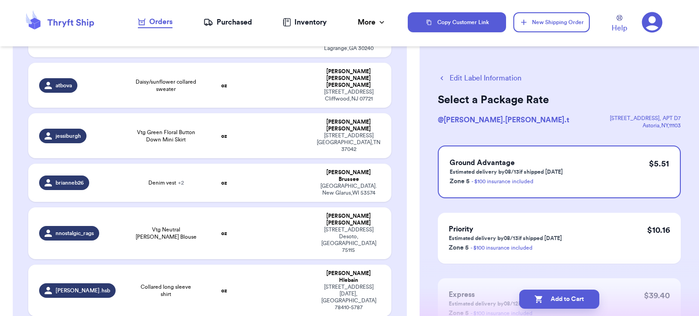
click at [561, 303] on button "Add to Cart" at bounding box center [559, 299] width 80 height 19
checkbox input "true"
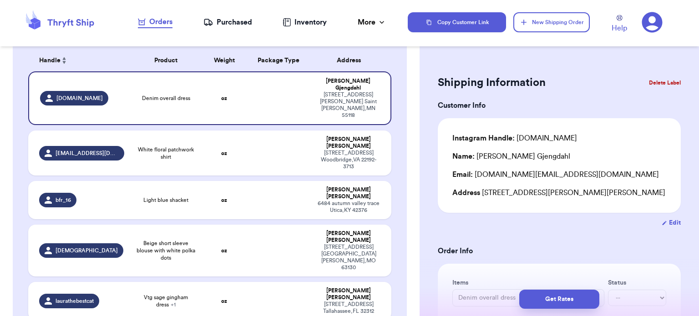
scroll to position [67, 0]
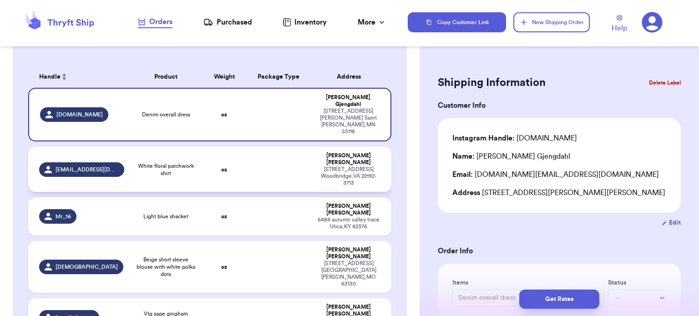
click at [253, 153] on td at bounding box center [279, 169] width 66 height 45
type input "White floral patchwork shirt"
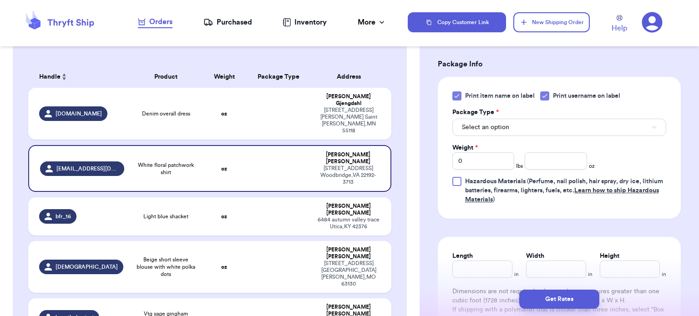
scroll to position [344, 0]
click at [457, 96] on icon at bounding box center [456, 95] width 7 height 7
click at [0, 0] on input "Print item name on label" at bounding box center [0, 0] width 0 height 0
click at [522, 128] on button "Select an option" at bounding box center [559, 126] width 214 height 17
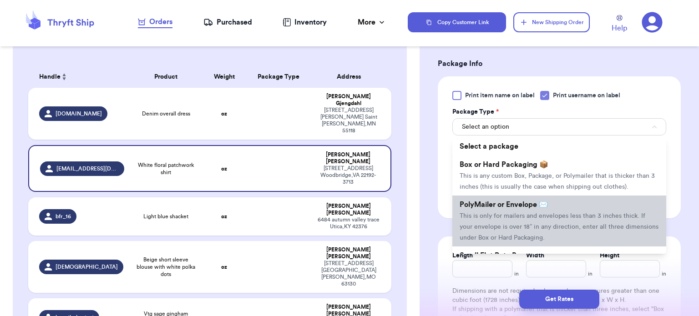
click at [527, 227] on span "This is only for mailers and envelopes less than 3 inches thick. If your envelo…" at bounding box center [558, 227] width 199 height 28
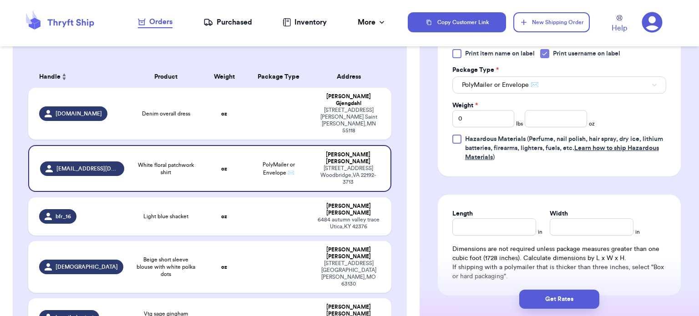
scroll to position [419, 0]
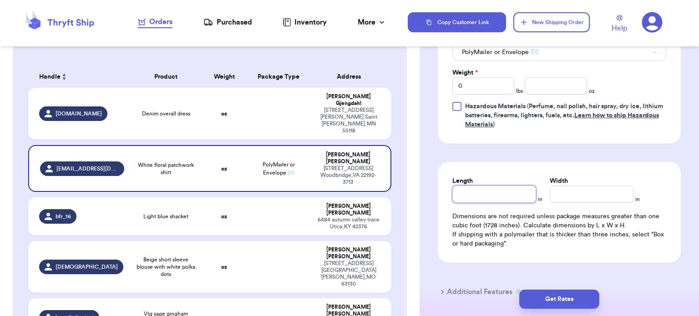
click at [493, 188] on input "Length" at bounding box center [494, 194] width 84 height 17
type input "1"
type input "10"
click at [590, 192] on input "Width *" at bounding box center [592, 194] width 84 height 17
type input "1"
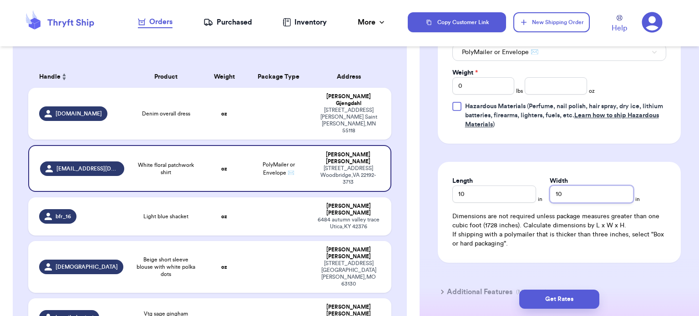
type input "10"
click at [559, 82] on input "number" at bounding box center [556, 85] width 62 height 17
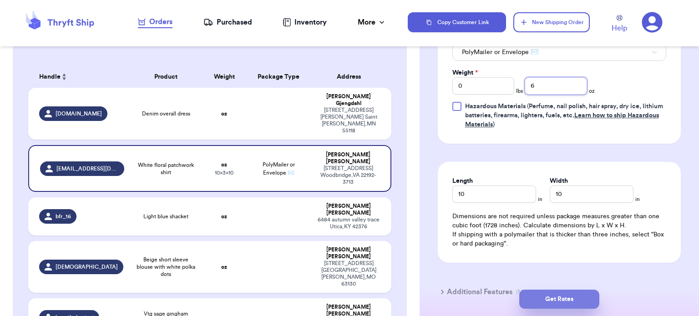
type input "6"
click at [573, 298] on button "Get Rates" at bounding box center [559, 299] width 80 height 19
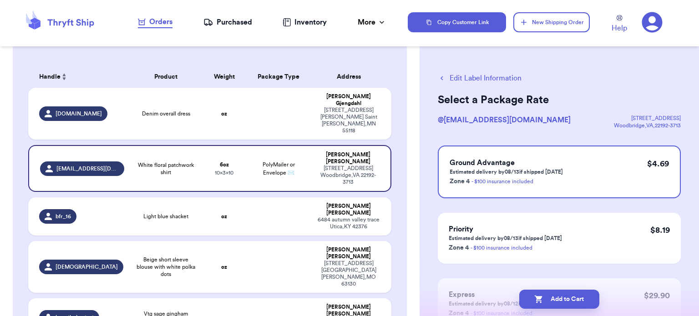
click at [573, 298] on button "Add to Cart" at bounding box center [559, 299] width 80 height 19
checkbox input "true"
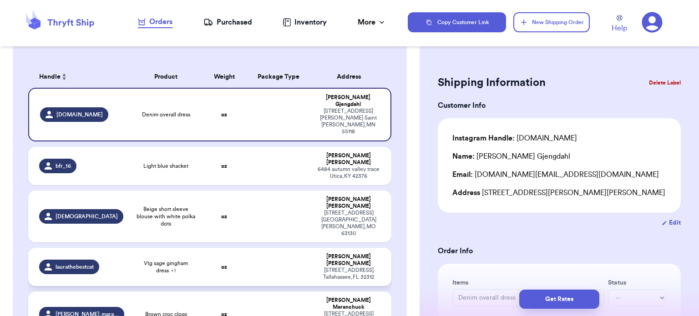
click at [246, 248] on td at bounding box center [279, 267] width 66 height 38
type input "Vtg sage gingham dress"
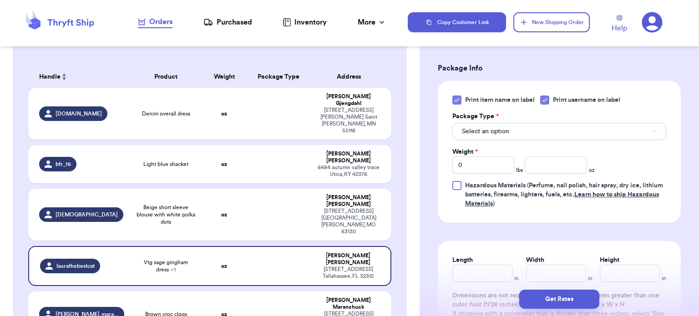
scroll to position [373, 0]
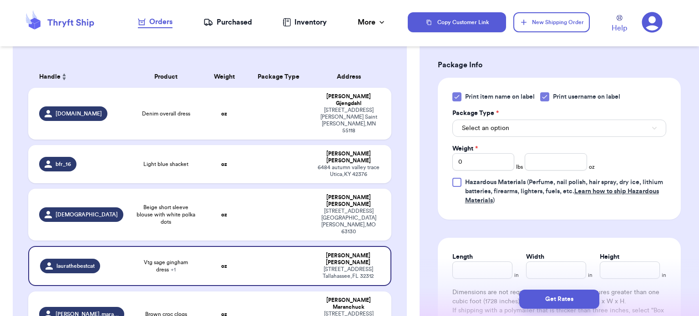
click at [456, 93] on icon at bounding box center [456, 96] width 7 height 7
click at [0, 0] on input "Print item name on label" at bounding box center [0, 0] width 0 height 0
click at [506, 130] on span "Select an option" at bounding box center [485, 128] width 47 height 9
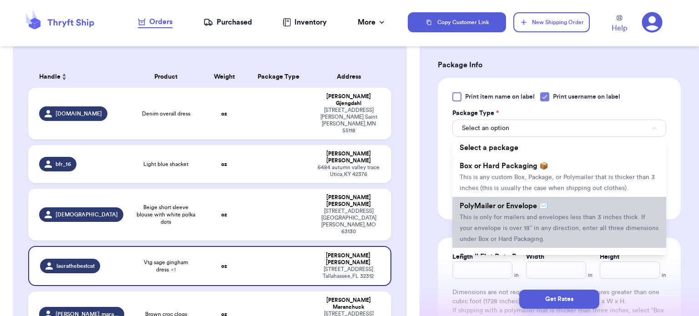
click at [520, 220] on li "PolyMailer or Envelope ✉️ This is only for mailers and envelopes less than 3 in…" at bounding box center [559, 222] width 214 height 51
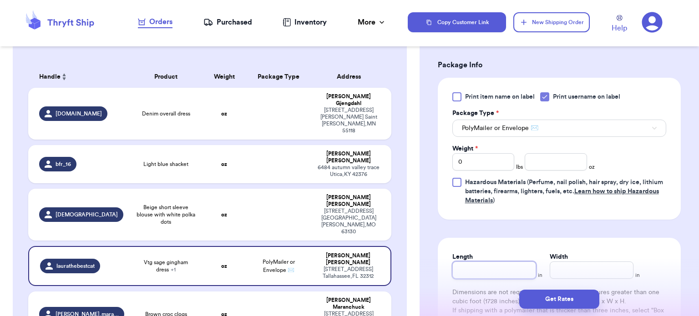
click at [473, 273] on input "Length" at bounding box center [494, 270] width 84 height 17
type input "1"
type input "12"
click at [583, 274] on input "Width *" at bounding box center [592, 270] width 84 height 17
type input "1"
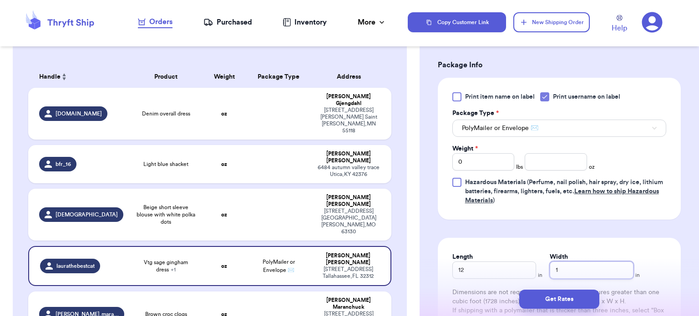
type input "12"
type input "1"
type input "11"
click at [492, 162] on input "0" at bounding box center [483, 161] width 62 height 17
type input "1"
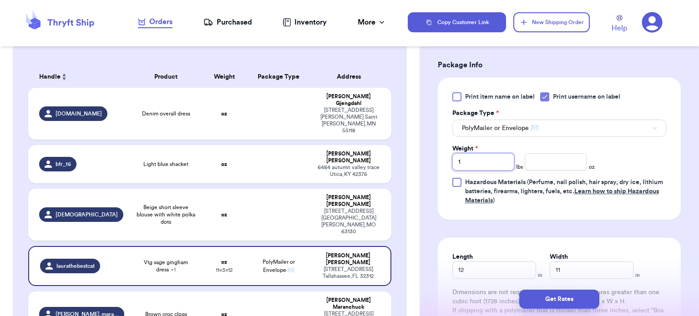
type input "1"
click at [564, 169] on input "number" at bounding box center [556, 161] width 62 height 17
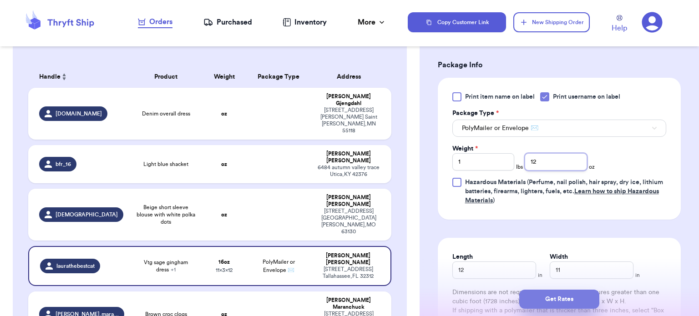
type input "12"
click at [571, 296] on button "Get Rates" at bounding box center [559, 299] width 80 height 19
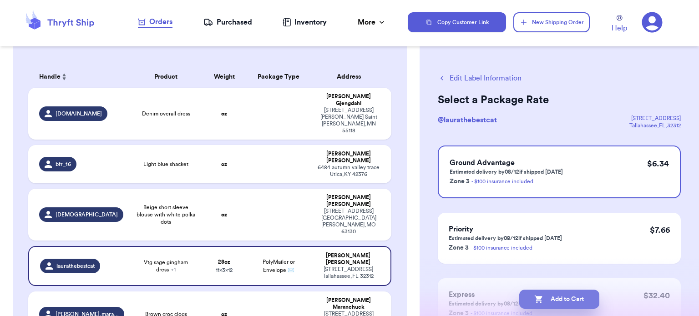
click at [562, 297] on button "Add to Cart" at bounding box center [559, 299] width 80 height 19
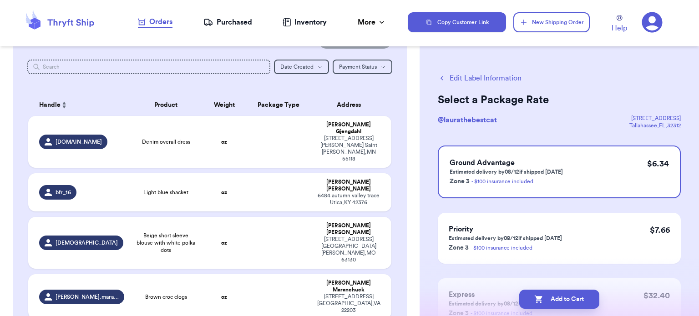
scroll to position [38, 0]
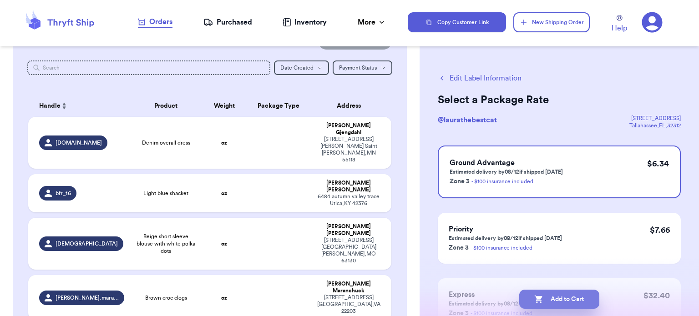
click at [559, 305] on button "Add to Cart" at bounding box center [559, 299] width 80 height 19
checkbox input "true"
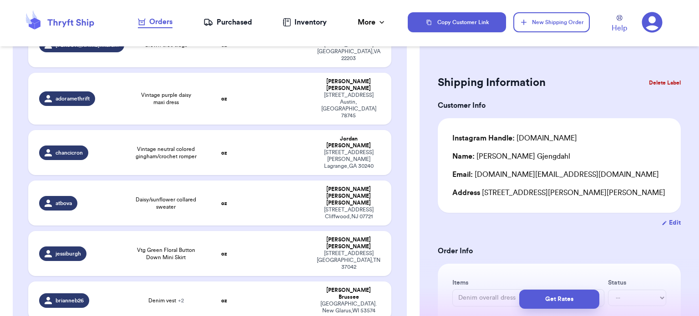
scroll to position [282, 0]
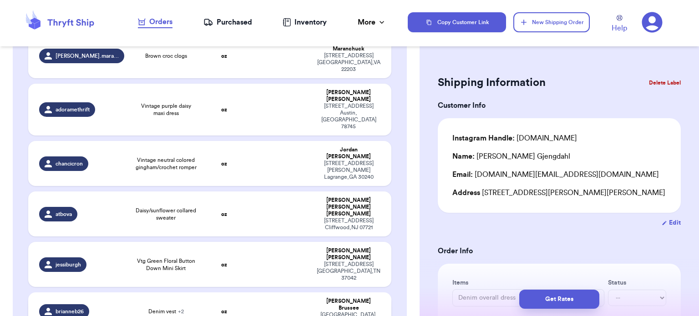
click at [246, 293] on td at bounding box center [279, 312] width 66 height 38
type input "Denim vest"
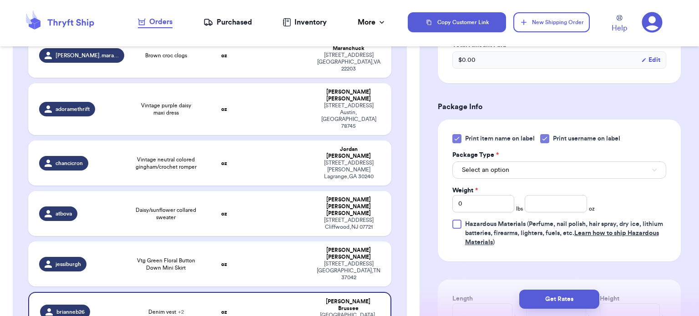
scroll to position [373, 0]
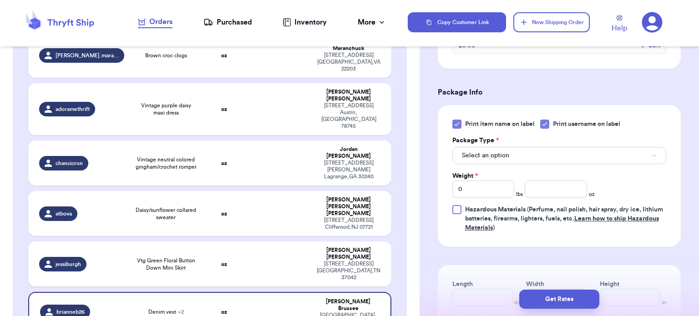
click at [459, 121] on icon at bounding box center [456, 124] width 7 height 7
click at [0, 0] on input "Print item name on label" at bounding box center [0, 0] width 0 height 0
click at [540, 157] on button "Select an option" at bounding box center [559, 155] width 214 height 17
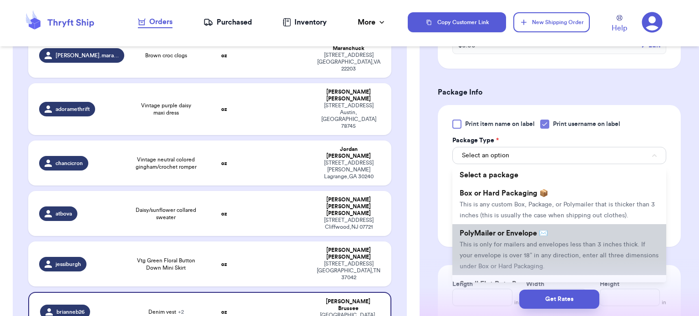
click at [547, 242] on span "This is only for mailers and envelopes less than 3 inches thick. If your envelo…" at bounding box center [558, 256] width 199 height 28
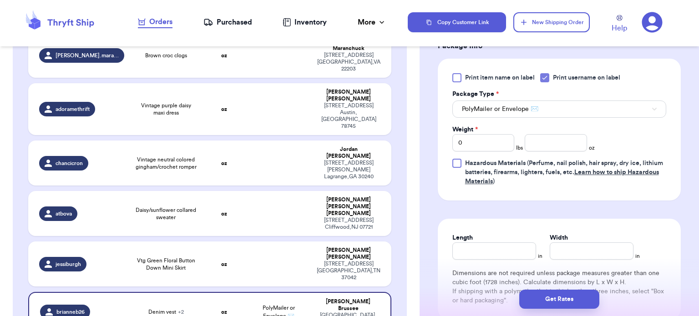
scroll to position [435, 0]
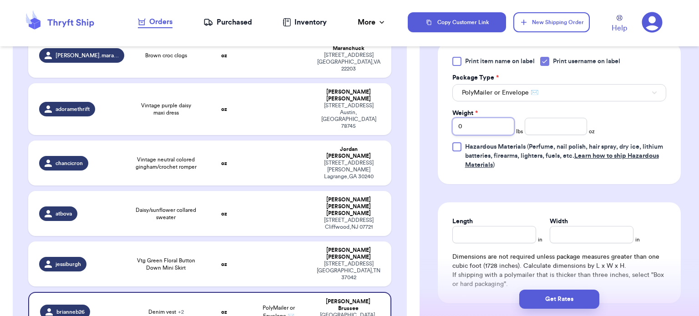
click at [468, 118] on input "0" at bounding box center [483, 126] width 62 height 17
type input "1"
click at [559, 120] on input "number" at bounding box center [556, 126] width 62 height 17
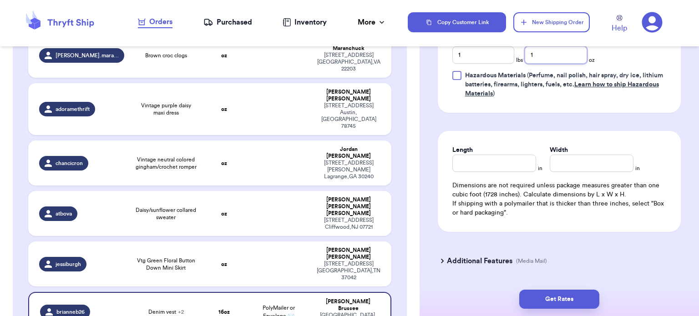
scroll to position [509, 0]
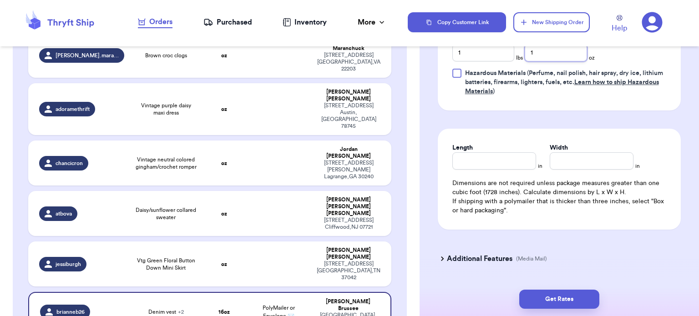
type input "1"
click at [479, 155] on input "Length" at bounding box center [494, 160] width 84 height 17
type input "12"
click at [568, 167] on input "Width *" at bounding box center [592, 160] width 84 height 17
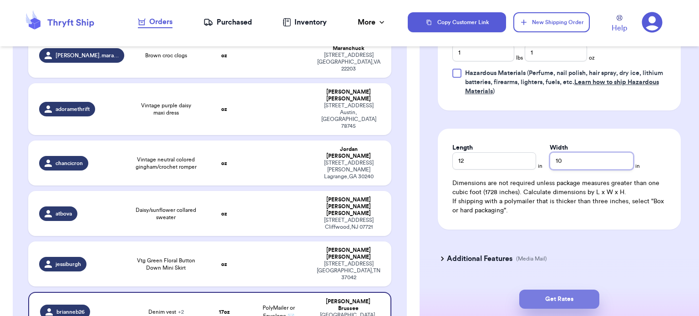
type input "10"
click at [553, 299] on button "Get Rates" at bounding box center [559, 299] width 80 height 19
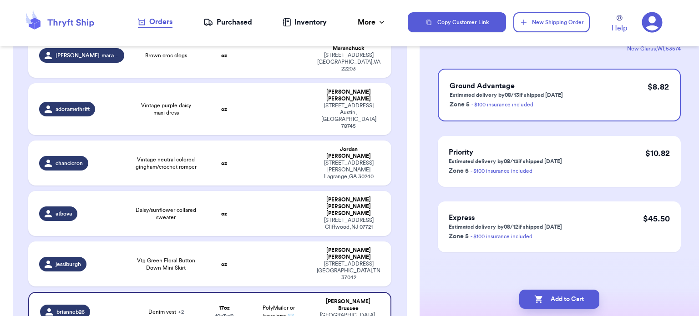
scroll to position [0, 0]
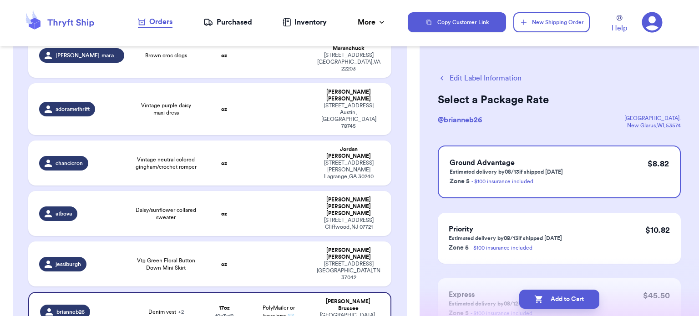
click at [553, 299] on button "Add to Cart" at bounding box center [559, 299] width 80 height 19
checkbox input "true"
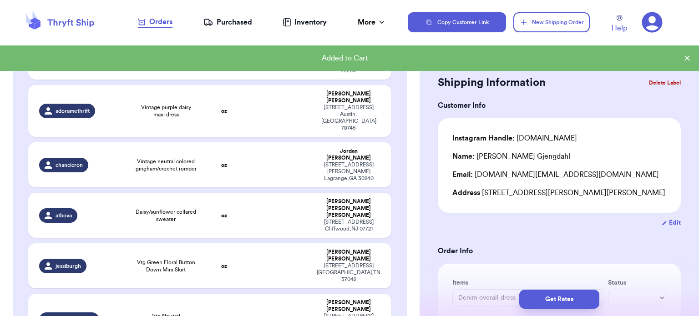
scroll to position [282, 0]
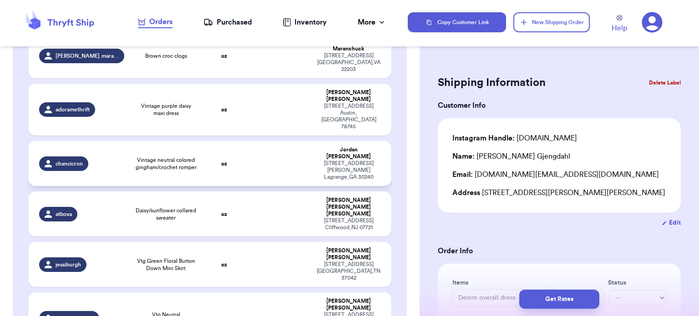
click at [272, 141] on td at bounding box center [279, 163] width 66 height 45
type input "Vintage neutral colored gingham/crochet romper"
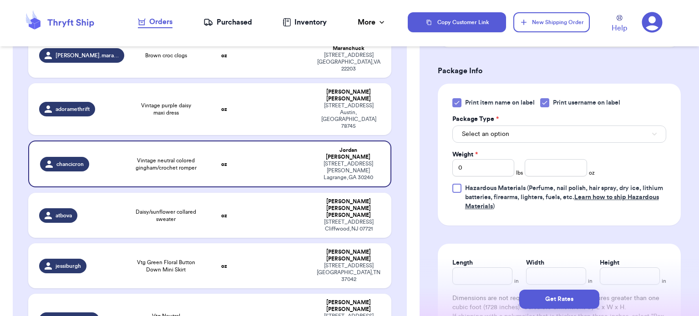
scroll to position [348, 0]
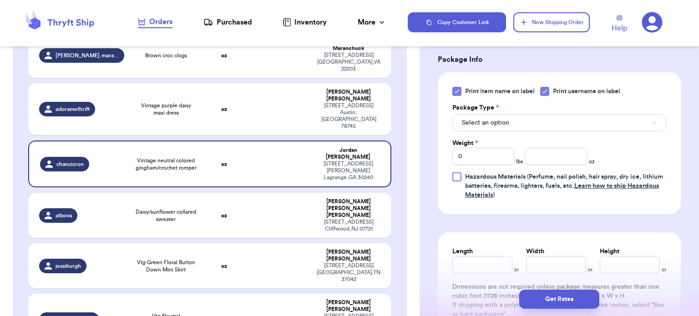
click at [455, 87] on div at bounding box center [456, 91] width 9 height 9
click at [0, 0] on input "Print item name on label" at bounding box center [0, 0] width 0 height 0
click at [501, 123] on span "Select an option" at bounding box center [485, 122] width 47 height 9
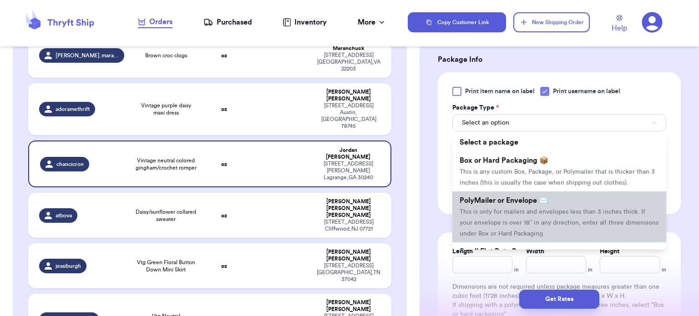
click at [527, 209] on span "This is only for mailers and envelopes less than 3 inches thick. If your envelo…" at bounding box center [558, 223] width 199 height 28
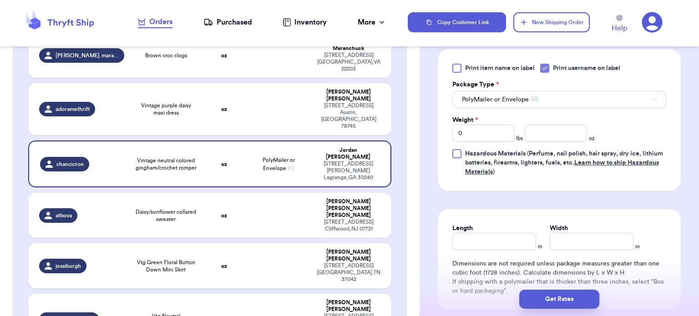
scroll to position [373, 0]
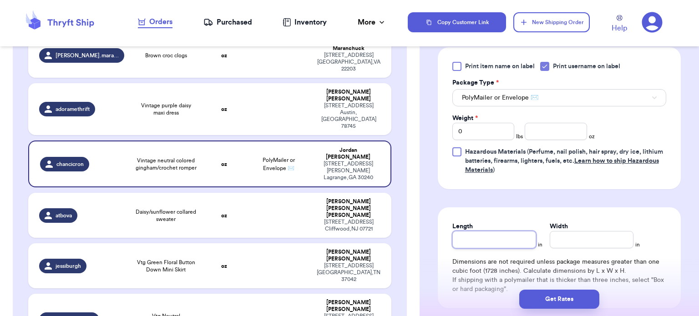
click at [497, 237] on input "Length" at bounding box center [494, 239] width 84 height 17
type input "1"
type input "12"
click at [560, 237] on input "Width *" at bounding box center [592, 239] width 84 height 17
type input "1"
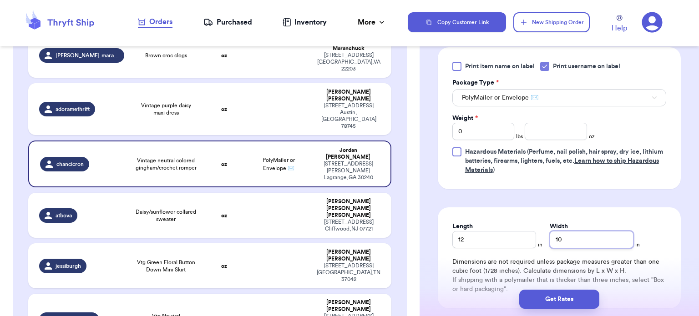
type input "10"
click at [568, 127] on input "number" at bounding box center [556, 131] width 62 height 17
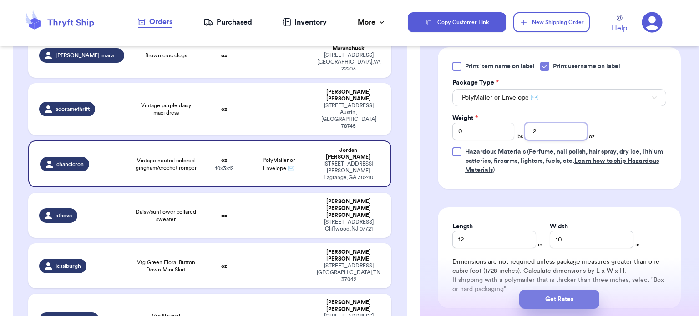
type input "12"
click at [556, 296] on button "Get Rates" at bounding box center [559, 299] width 80 height 19
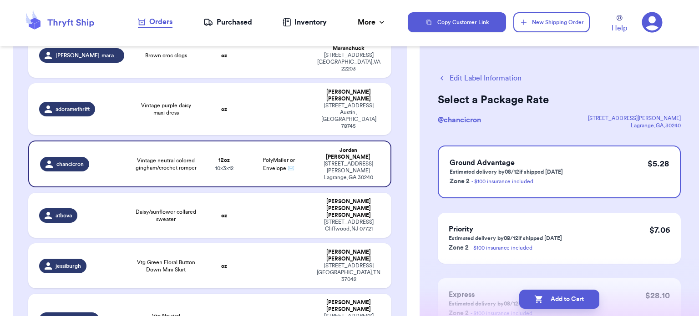
click at [556, 296] on button "Add to Cart" at bounding box center [559, 299] width 80 height 19
checkbox input "true"
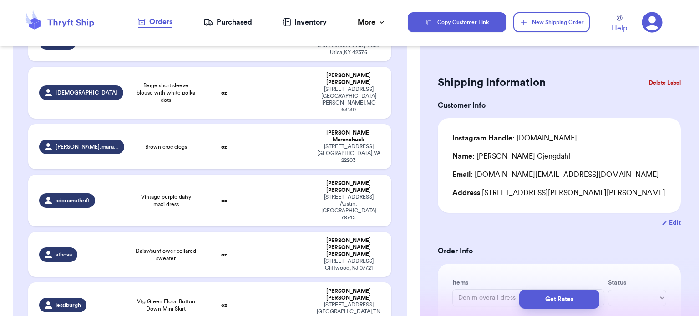
scroll to position [171, 0]
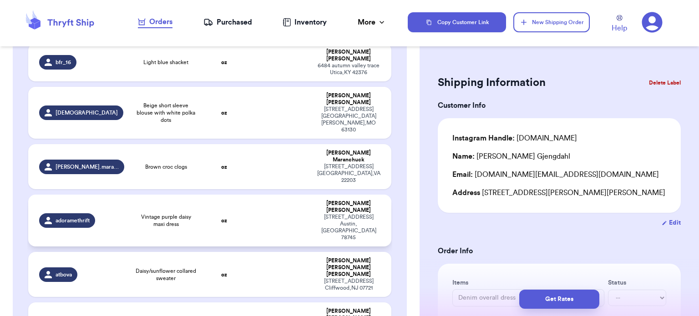
click at [263, 195] on td at bounding box center [279, 221] width 66 height 52
type input "Vintage purple daisy maxi dress"
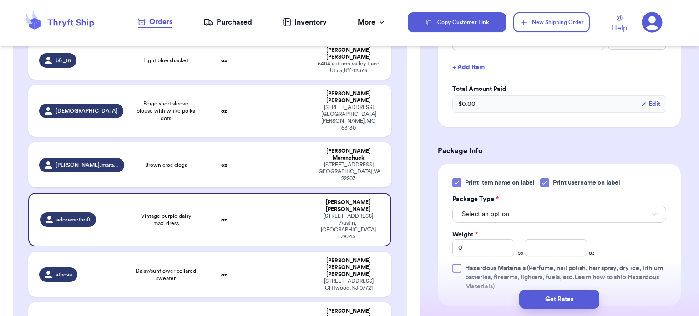
scroll to position [274, 0]
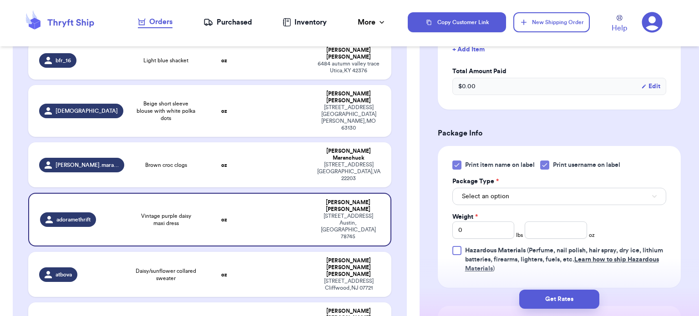
click at [457, 164] on icon at bounding box center [456, 165] width 4 height 3
click at [0, 0] on input "Print item name on label" at bounding box center [0, 0] width 0 height 0
click at [542, 193] on button "Select an option" at bounding box center [559, 196] width 214 height 17
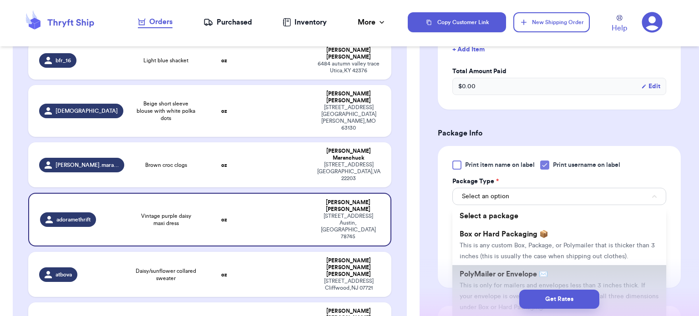
click at [560, 271] on li "PolyMailer or Envelope ✉️ This is only for mailers and envelopes less than 3 in…" at bounding box center [559, 290] width 214 height 51
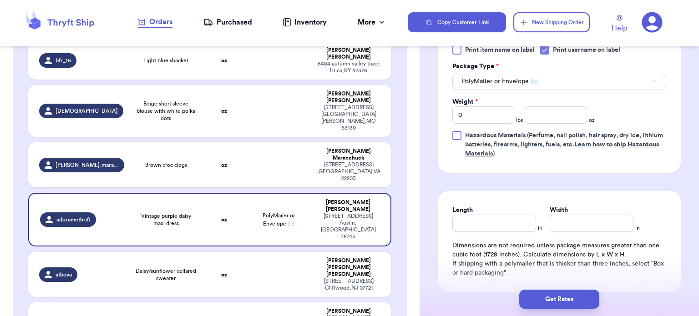
scroll to position [388, 0]
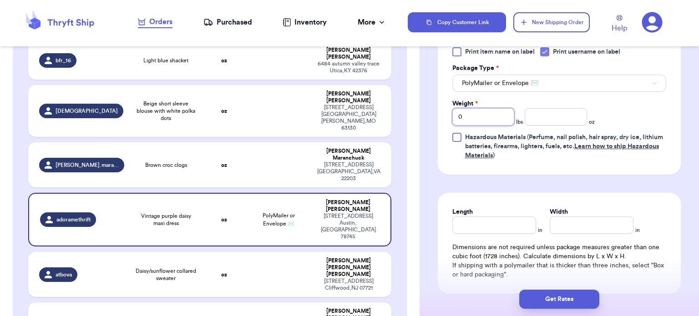
click at [477, 114] on input "0" at bounding box center [483, 116] width 62 height 17
type input "1"
click at [545, 114] on input "number" at bounding box center [556, 116] width 62 height 17
type input "2"
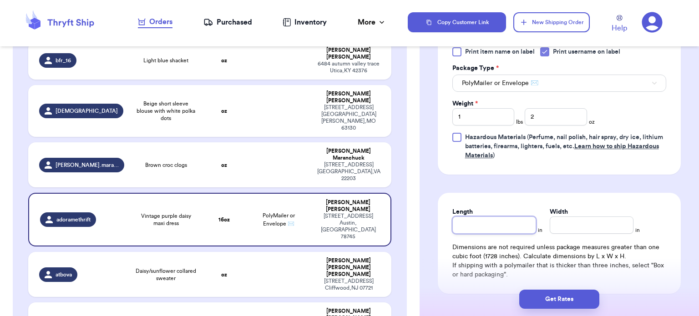
click at [496, 221] on input "Length" at bounding box center [494, 225] width 84 height 17
type input "12"
click at [573, 227] on input "Width *" at bounding box center [592, 225] width 84 height 17
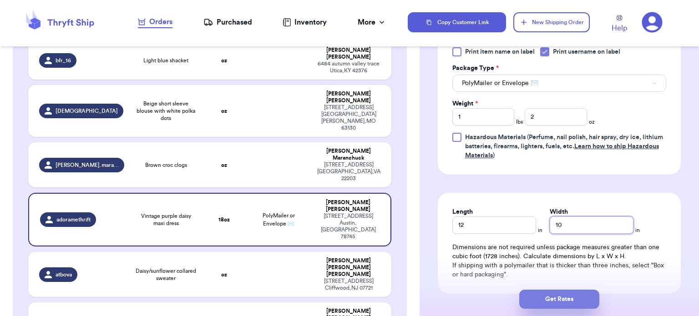
type input "10"
click at [571, 292] on button "Get Rates" at bounding box center [559, 299] width 80 height 19
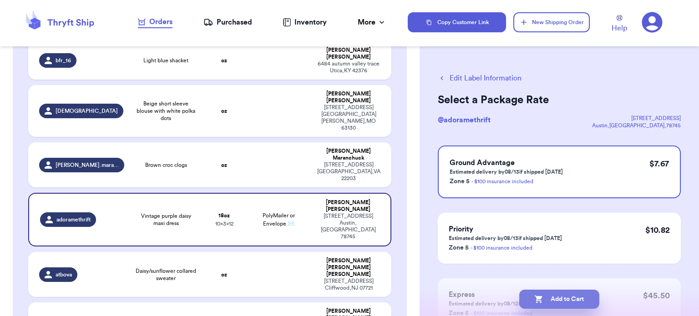
click at [574, 299] on button "Add to Cart" at bounding box center [559, 299] width 80 height 19
checkbox input "true"
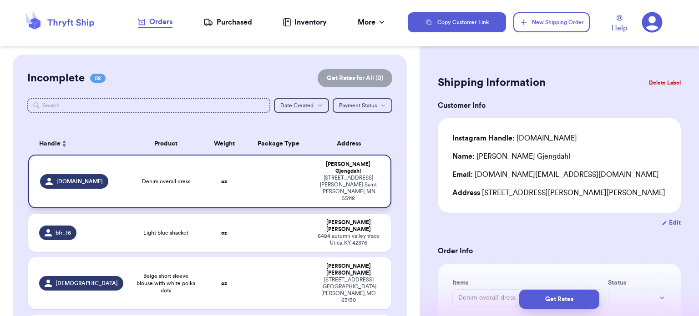
click at [260, 167] on td at bounding box center [279, 182] width 66 height 54
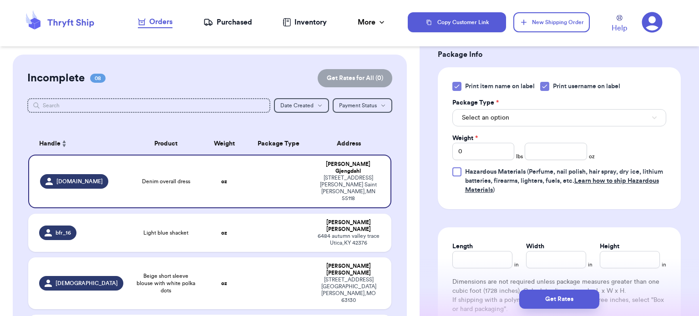
scroll to position [354, 0]
click at [454, 83] on icon at bounding box center [456, 85] width 7 height 7
click at [0, 0] on input "Print item name on label" at bounding box center [0, 0] width 0 height 0
click at [546, 116] on button "Select an option" at bounding box center [559, 116] width 214 height 17
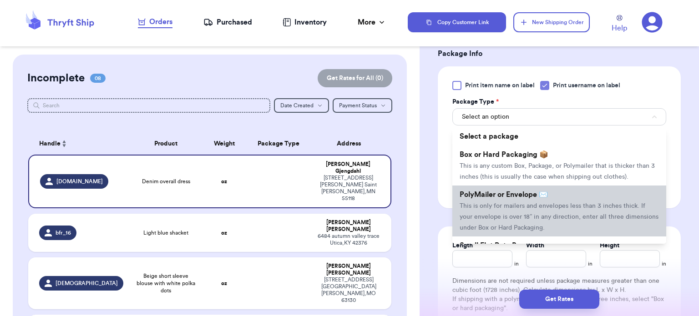
click at [544, 193] on span "PolyMailer or Envelope ✉️" at bounding box center [503, 194] width 88 height 7
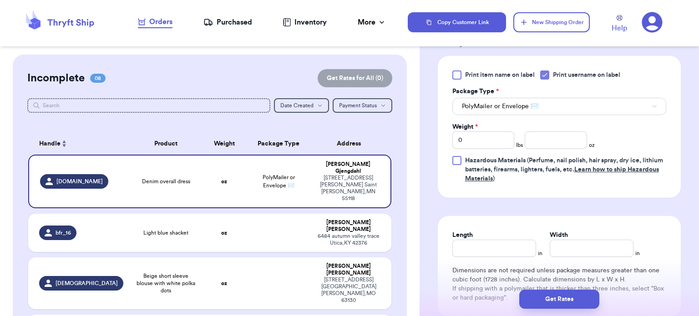
scroll to position [366, 0]
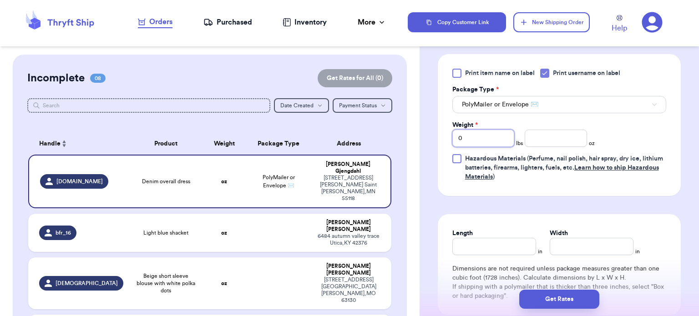
click at [499, 141] on input "0" at bounding box center [483, 138] width 62 height 17
type input "1"
click at [547, 140] on input "number" at bounding box center [556, 138] width 62 height 17
click at [505, 242] on input "Length" at bounding box center [494, 246] width 84 height 17
click at [581, 238] on input "Width *" at bounding box center [592, 246] width 84 height 17
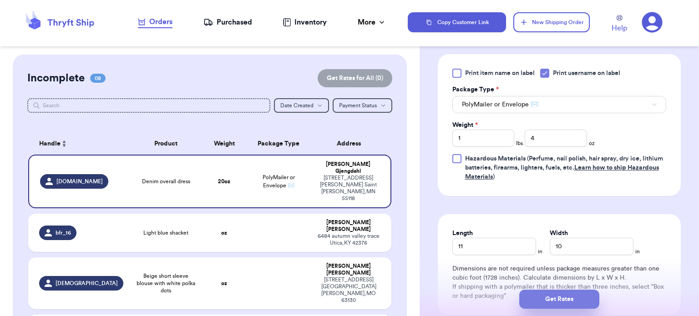
click at [586, 295] on button "Get Rates" at bounding box center [559, 299] width 80 height 19
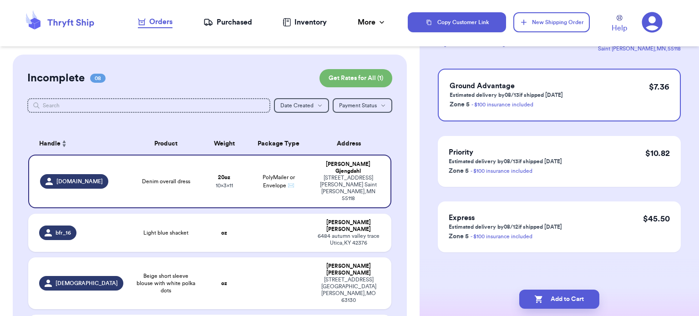
scroll to position [0, 0]
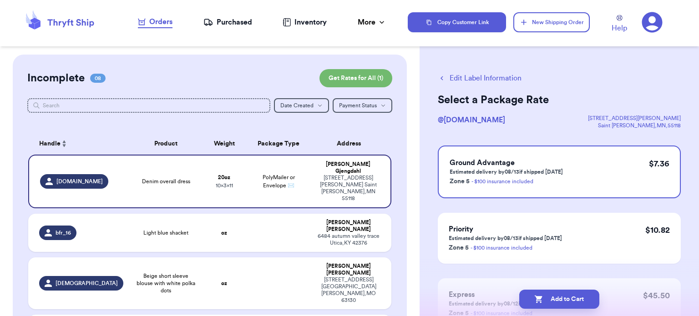
click at [586, 295] on button "Add to Cart" at bounding box center [559, 299] width 80 height 19
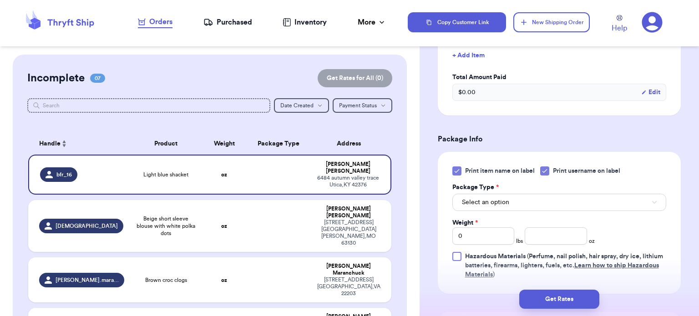
scroll to position [304, 0]
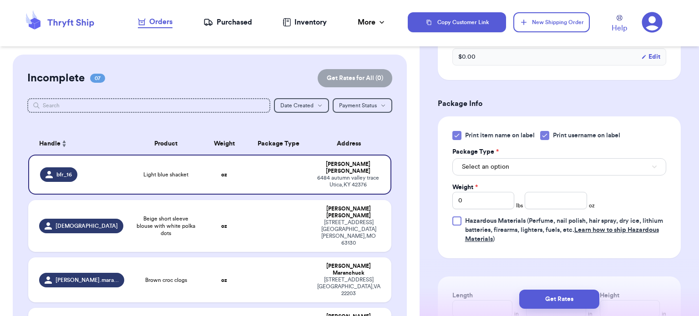
click at [455, 140] on div at bounding box center [456, 135] width 9 height 9
click at [0, 0] on input "Print item name on label" at bounding box center [0, 0] width 0 height 0
click at [522, 170] on button "Select an option" at bounding box center [559, 166] width 214 height 17
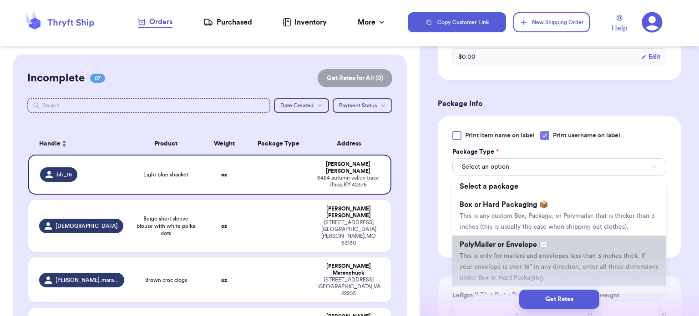
click at [527, 247] on span "PolyMailer or Envelope ✉️" at bounding box center [503, 244] width 88 height 7
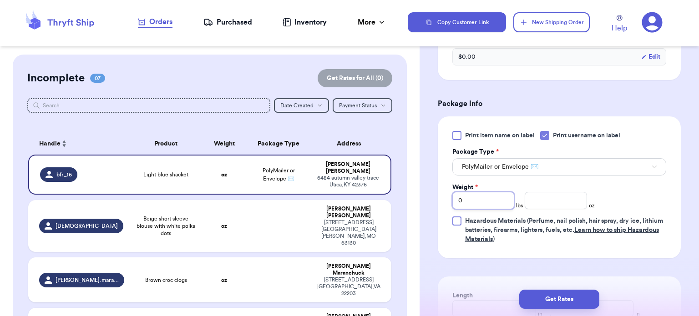
click at [476, 195] on input "0" at bounding box center [483, 200] width 62 height 17
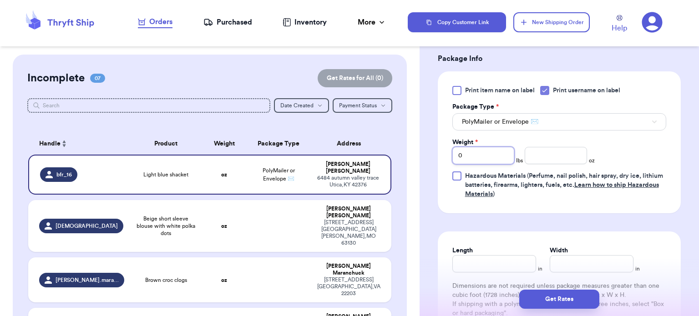
scroll to position [369, 0]
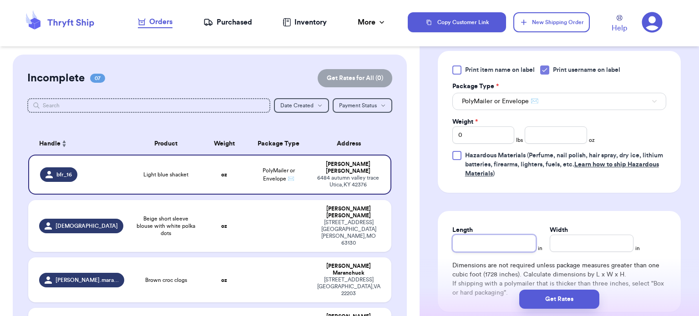
click at [491, 237] on input "Length" at bounding box center [494, 243] width 84 height 17
click at [584, 231] on div "Width *" at bounding box center [592, 230] width 84 height 9
click at [586, 241] on input "Width *" at bounding box center [592, 243] width 84 height 17
click at [553, 127] on input "number" at bounding box center [556, 134] width 62 height 17
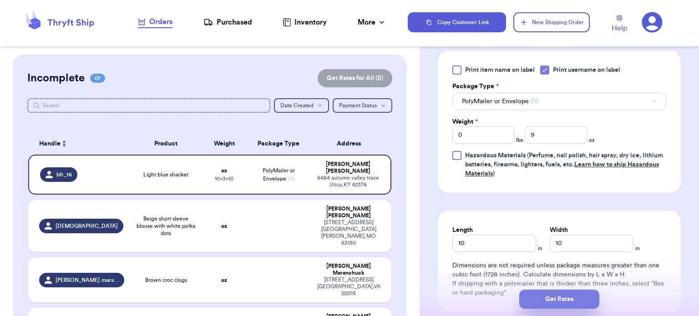
click at [557, 297] on button "Get Rates" at bounding box center [559, 299] width 80 height 19
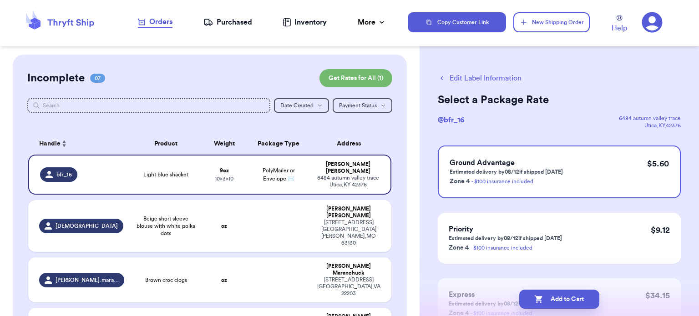
click at [557, 297] on button "Add to Cart" at bounding box center [559, 299] width 80 height 19
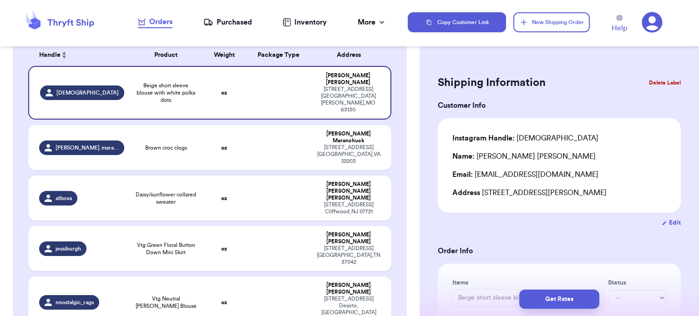
scroll to position [90, 0]
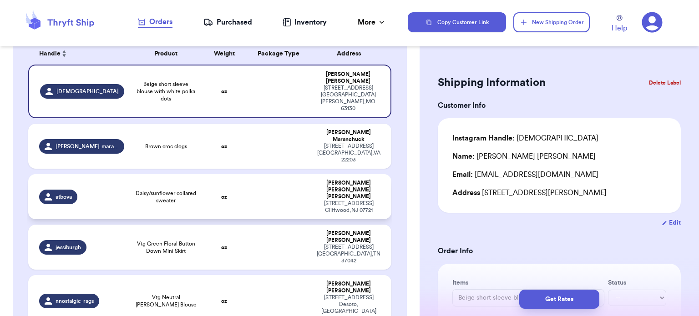
click at [291, 174] on td at bounding box center [279, 196] width 66 height 45
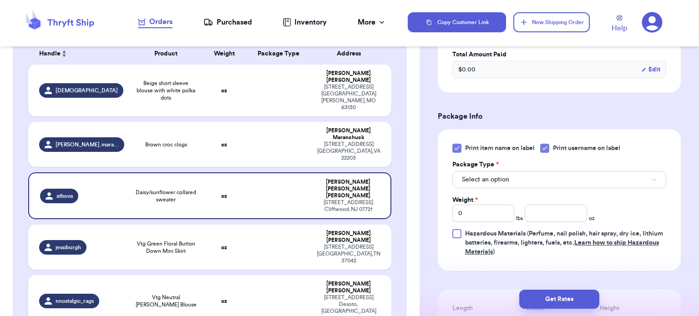
scroll to position [317, 0]
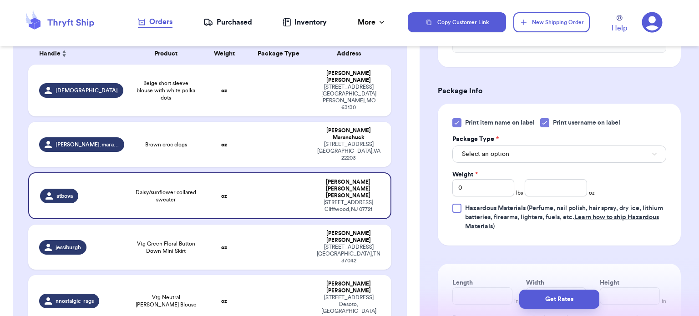
click at [455, 121] on icon at bounding box center [456, 122] width 7 height 7
click at [0, 0] on input "Print item name on label" at bounding box center [0, 0] width 0 height 0
click at [542, 149] on button "Select an option" at bounding box center [559, 154] width 214 height 17
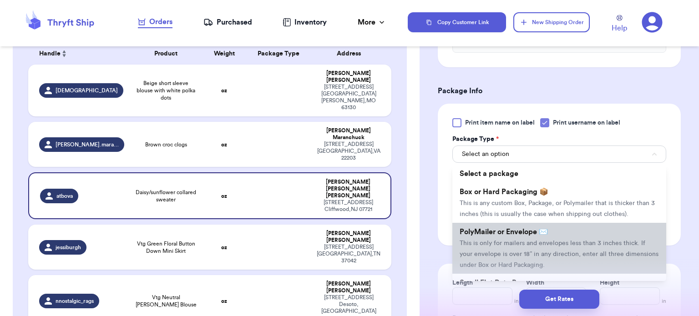
click at [560, 241] on span "This is only for mailers and envelopes less than 3 inches thick. If your envelo…" at bounding box center [558, 254] width 199 height 28
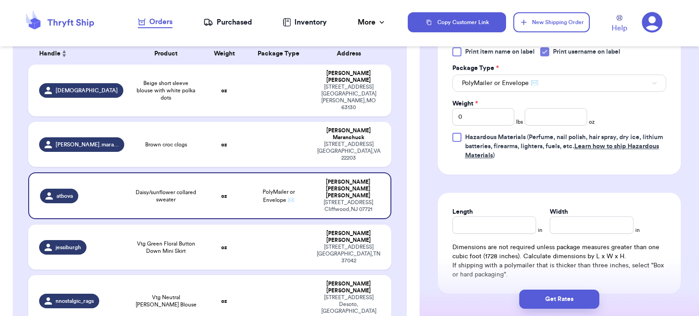
scroll to position [388, 0]
click at [493, 219] on input "Length" at bounding box center [494, 224] width 84 height 17
click at [565, 227] on input "Width *" at bounding box center [592, 224] width 84 height 17
click at [526, 116] on input "number" at bounding box center [556, 115] width 62 height 17
click at [566, 294] on button "Get Rates" at bounding box center [559, 299] width 80 height 19
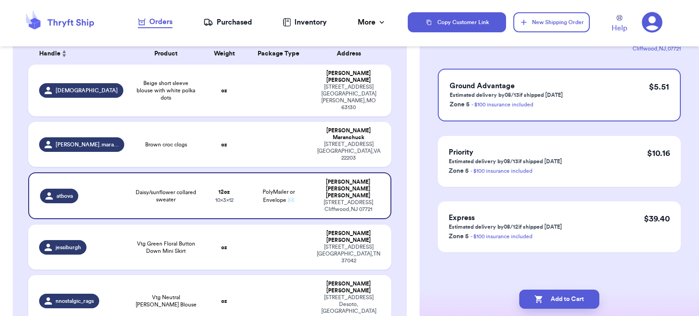
scroll to position [0, 0]
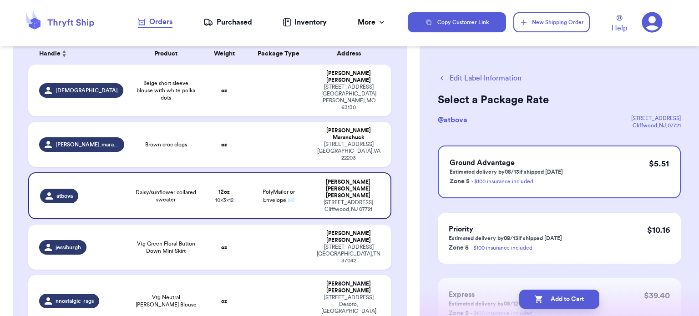
click at [566, 294] on button "Add to Cart" at bounding box center [559, 299] width 80 height 19
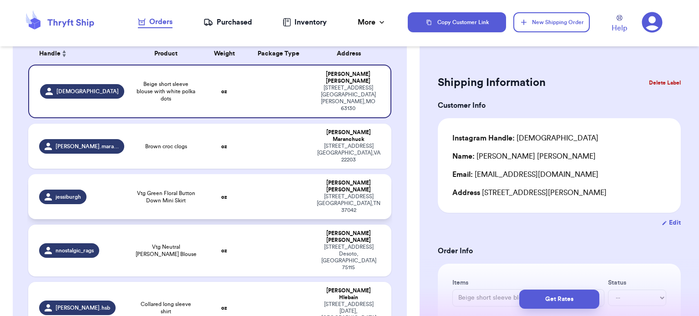
click at [247, 174] on td at bounding box center [279, 196] width 66 height 45
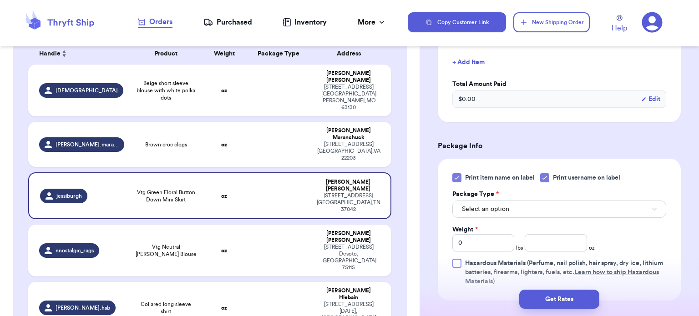
scroll to position [284, 0]
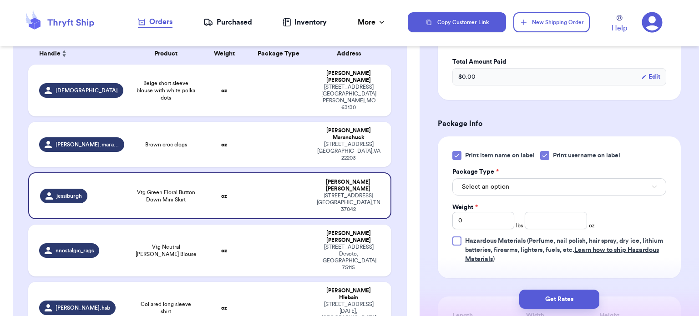
click at [462, 154] on label "Print item name on label" at bounding box center [493, 155] width 82 height 9
click at [0, 0] on input "Print item name on label" at bounding box center [0, 0] width 0 height 0
click at [539, 185] on button "Select an option" at bounding box center [559, 186] width 214 height 17
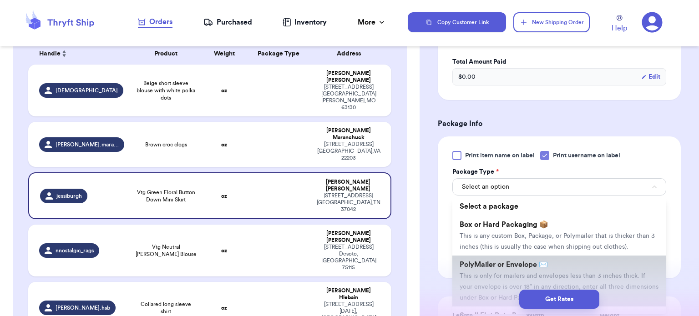
click at [536, 273] on span "This is only for mailers and envelopes less than 3 inches thick. If your envelo…" at bounding box center [558, 287] width 199 height 28
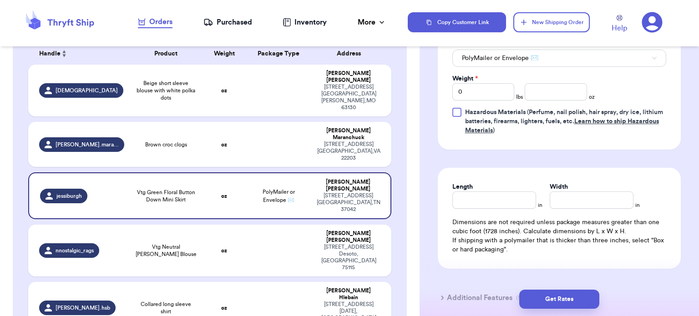
scroll to position [414, 0]
click at [454, 196] on input "Length" at bounding box center [494, 199] width 84 height 17
click at [570, 204] on input "Width *" at bounding box center [592, 199] width 84 height 17
click at [554, 89] on input "number" at bounding box center [556, 90] width 62 height 17
click at [560, 298] on button "Get Rates" at bounding box center [559, 299] width 80 height 19
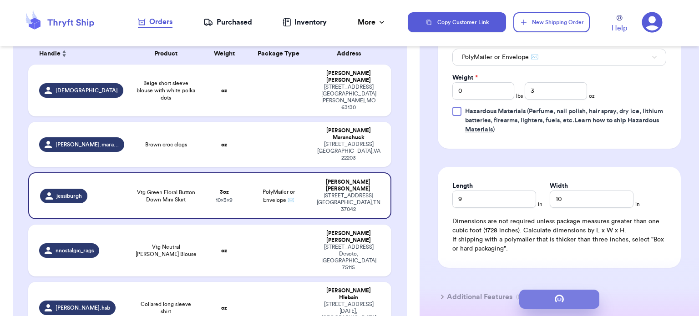
scroll to position [0, 0]
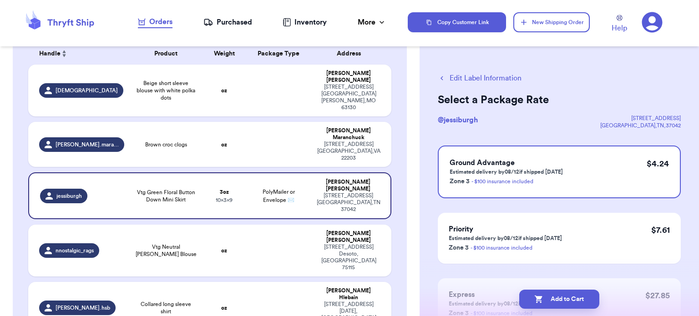
click at [560, 298] on button "Add to Cart" at bounding box center [559, 299] width 80 height 19
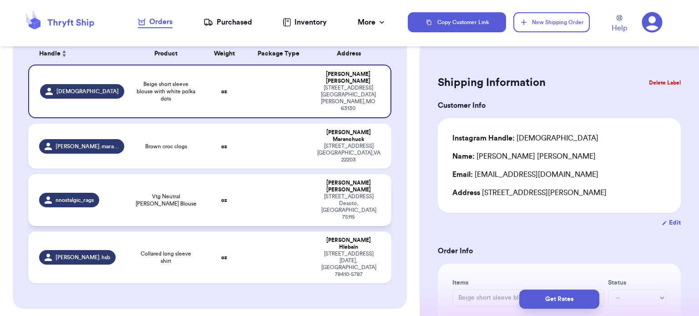
click at [260, 174] on td at bounding box center [279, 200] width 66 height 52
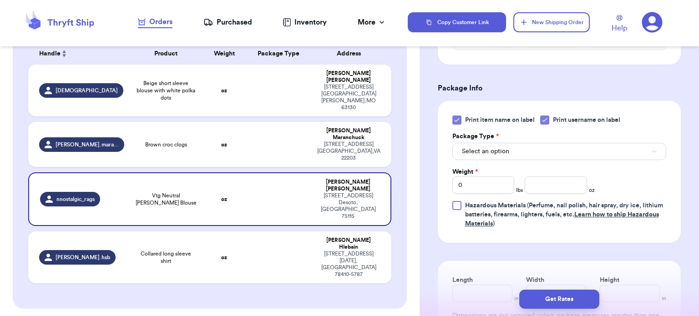
scroll to position [322, 0]
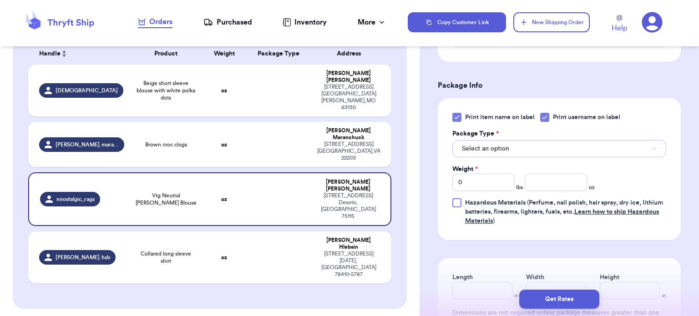
click at [560, 146] on button "Select an option" at bounding box center [559, 148] width 214 height 17
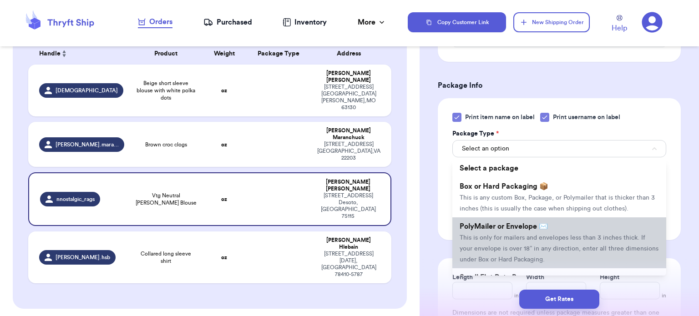
click at [553, 235] on span "This is only for mailers and envelopes less than 3 inches thick. If your envelo…" at bounding box center [558, 249] width 199 height 28
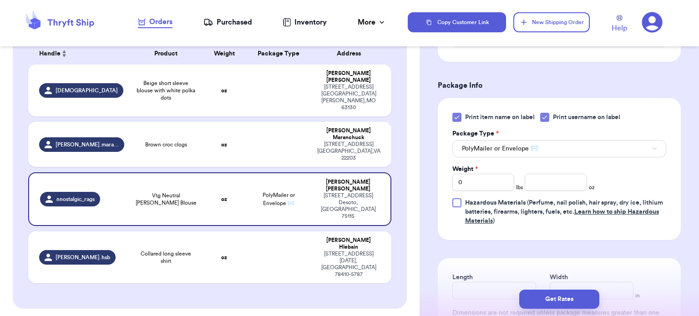
click at [458, 122] on div "Print item name on label Print username on label Package Type * PolyMailer or E…" at bounding box center [559, 169] width 214 height 113
click at [458, 119] on icon at bounding box center [456, 117] width 7 height 7
click at [0, 0] on input "Print item name on label" at bounding box center [0, 0] width 0 height 0
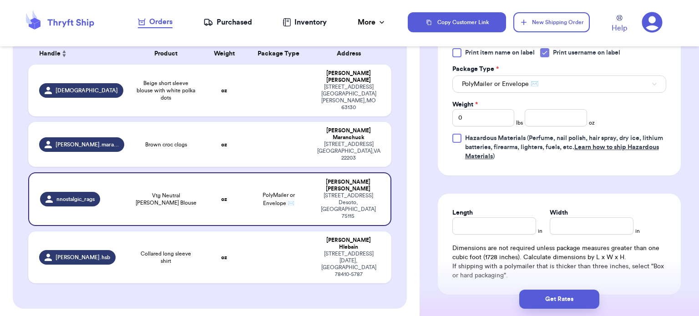
scroll to position [388, 0]
click at [545, 113] on input "number" at bounding box center [556, 116] width 62 height 17
click at [490, 221] on input "Length" at bounding box center [494, 225] width 84 height 17
click at [573, 225] on input "Width *" at bounding box center [592, 225] width 84 height 17
click at [567, 294] on button "Get Rates" at bounding box center [559, 299] width 80 height 19
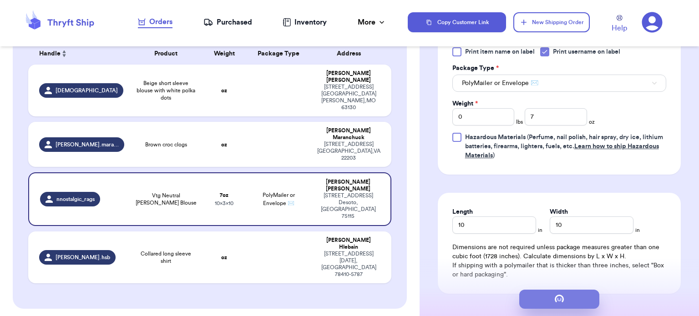
scroll to position [0, 0]
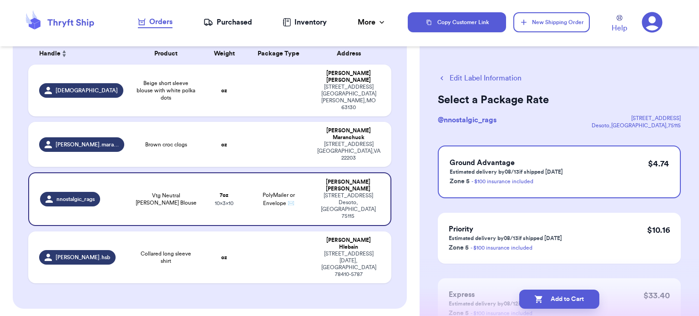
click at [567, 294] on button "Add to Cart" at bounding box center [559, 299] width 80 height 19
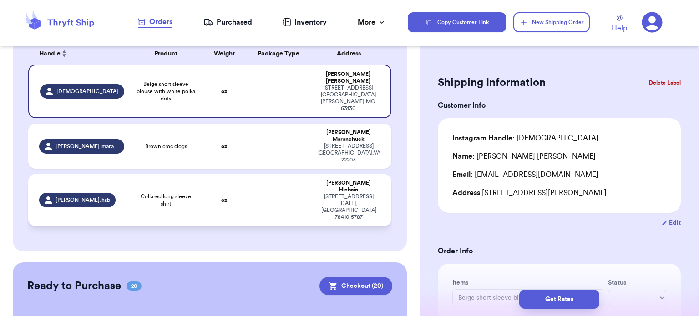
click at [278, 174] on td at bounding box center [279, 200] width 66 height 52
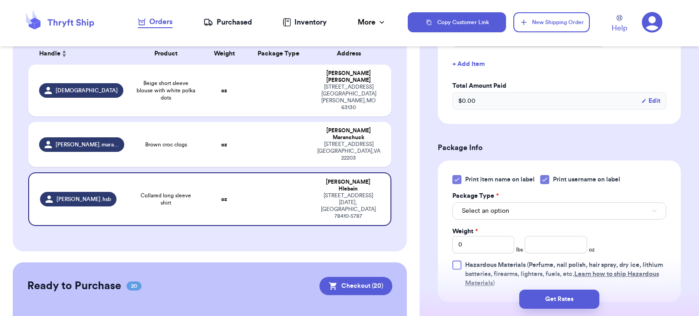
scroll to position [265, 0]
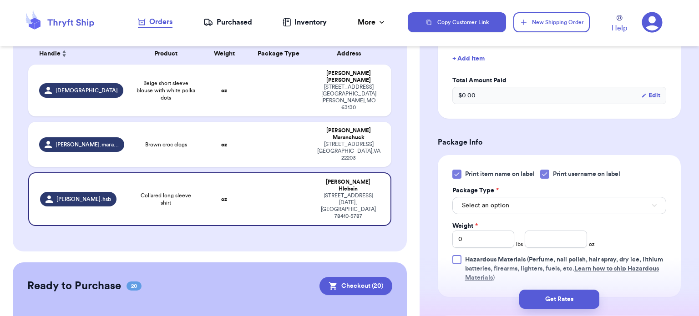
click at [453, 175] on icon at bounding box center [456, 174] width 7 height 7
click at [0, 0] on input "Print item name on label" at bounding box center [0, 0] width 0 height 0
click at [690, 183] on div "Shipping Information Delete Label Customer Info Instagram Handle: estrella.hsb …" at bounding box center [558, 158] width 279 height 738
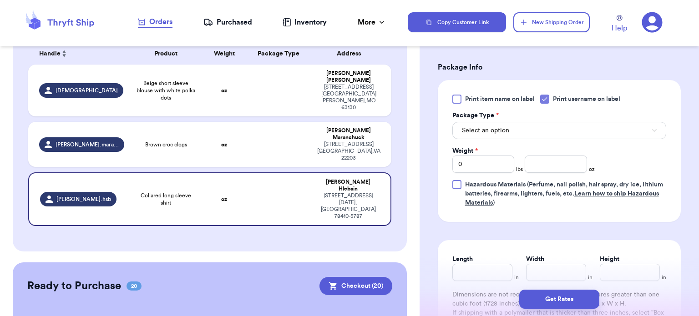
scroll to position [345, 0]
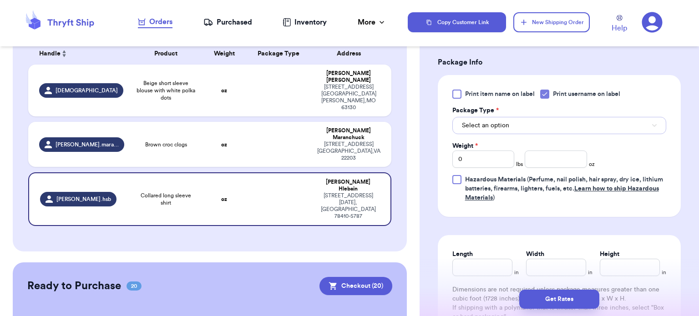
click at [525, 124] on button "Select an option" at bounding box center [559, 125] width 214 height 17
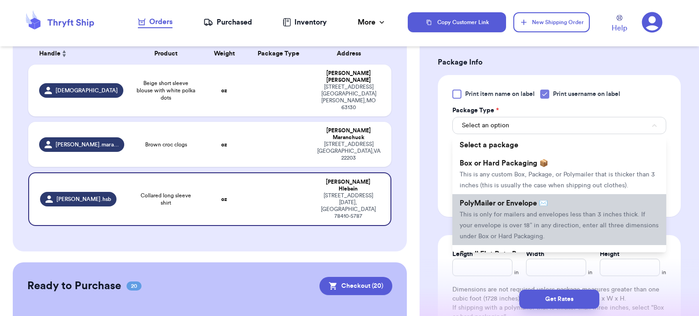
click at [521, 218] on li "PolyMailer or Envelope ✉️ This is only for mailers and envelopes less than 3 in…" at bounding box center [559, 219] width 214 height 51
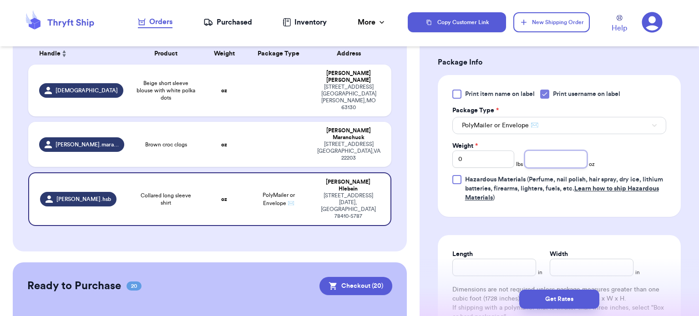
click at [537, 160] on input "number" at bounding box center [556, 159] width 62 height 17
click at [489, 264] on input "Length" at bounding box center [494, 267] width 84 height 17
click at [580, 266] on input "Width *" at bounding box center [592, 267] width 84 height 17
click at [562, 303] on button "Get Rates" at bounding box center [559, 299] width 80 height 19
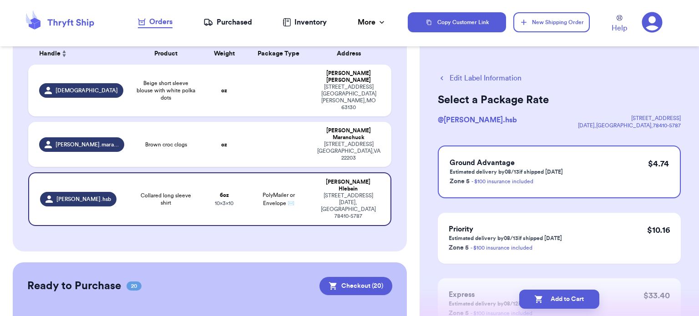
click at [562, 303] on button "Add to Cart" at bounding box center [559, 299] width 80 height 19
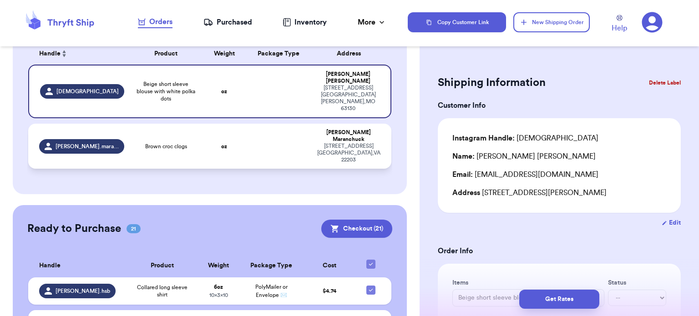
click at [246, 125] on td at bounding box center [279, 146] width 66 height 45
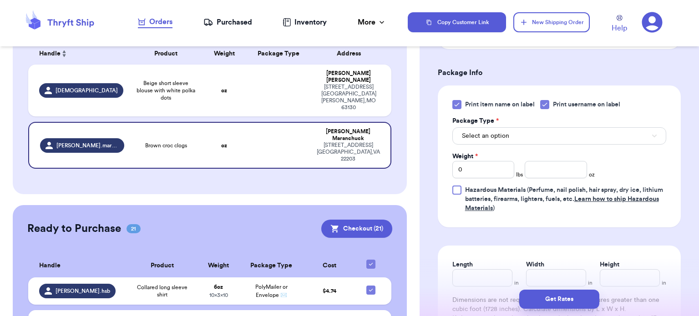
scroll to position [336, 0]
click at [453, 100] on icon at bounding box center [456, 103] width 7 height 7
click at [0, 0] on input "Print item name on label" at bounding box center [0, 0] width 0 height 0
click at [540, 136] on button "Select an option" at bounding box center [559, 134] width 214 height 17
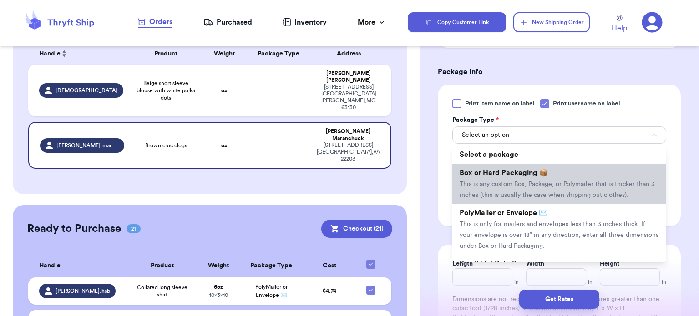
click at [542, 183] on span "This is any custom Box, Package, or Polymailer that is thicker than 3 inches (t…" at bounding box center [556, 189] width 195 height 17
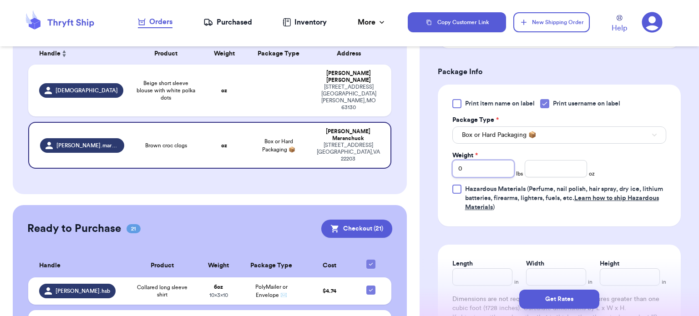
click at [474, 167] on input "0" at bounding box center [483, 168] width 62 height 17
click at [531, 173] on input "number" at bounding box center [556, 168] width 62 height 17
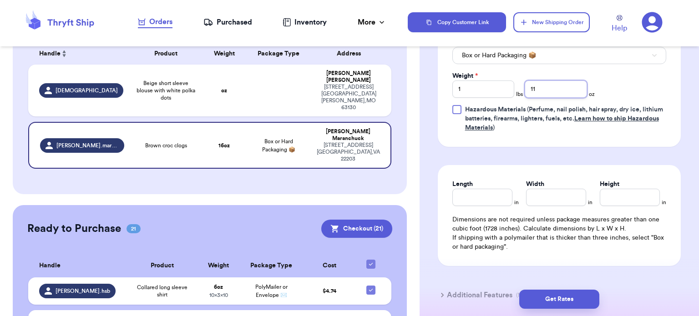
scroll to position [417, 0]
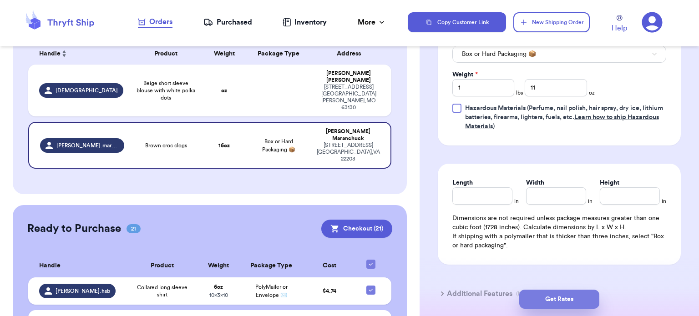
click at [558, 305] on button "Get Rates" at bounding box center [559, 299] width 80 height 19
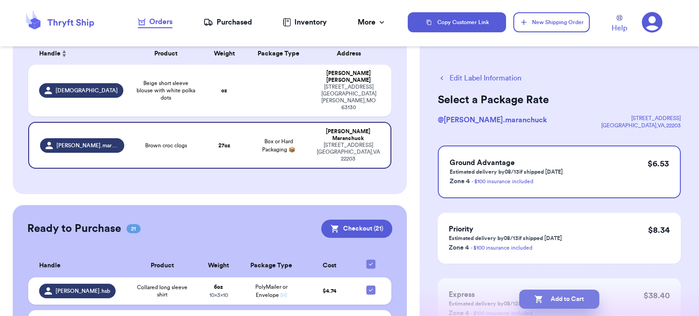
click at [552, 299] on button "Add to Cart" at bounding box center [559, 299] width 80 height 19
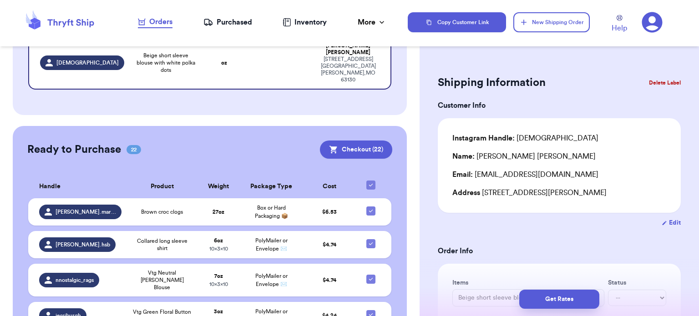
scroll to position [122, 0]
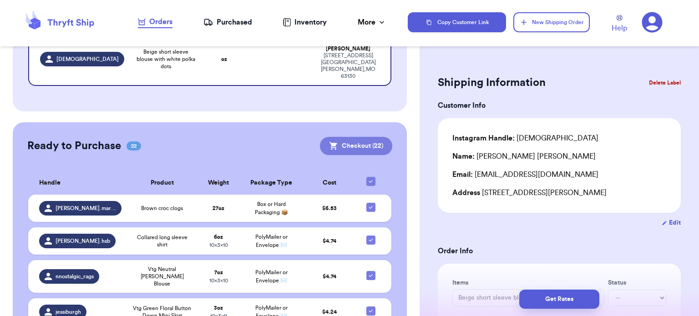
click at [363, 137] on button "Checkout ( 22 )" at bounding box center [356, 146] width 72 height 18
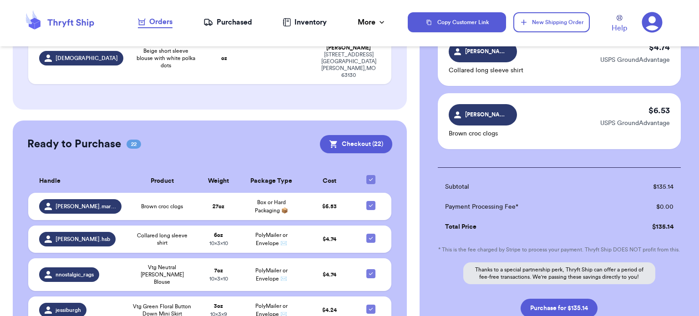
scroll to position [1407, 0]
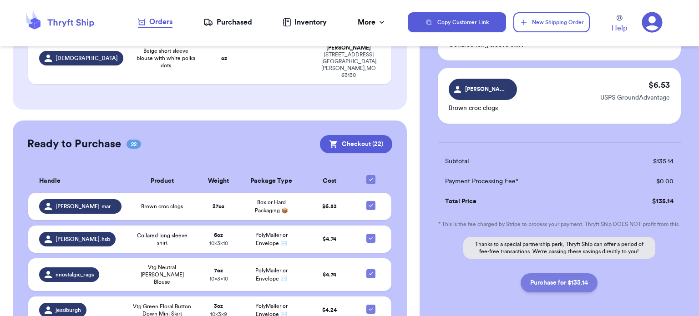
click at [568, 286] on button "Purchase for $135.14" at bounding box center [558, 282] width 77 height 19
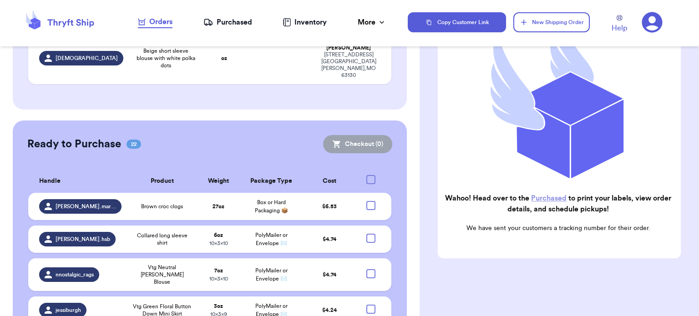
scroll to position [41, 0]
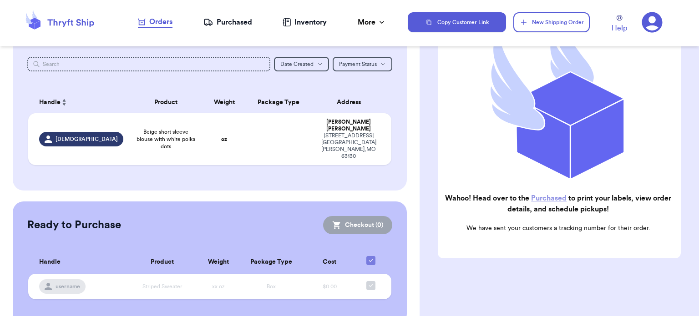
click at [233, 23] on div "Purchased" at bounding box center [227, 22] width 49 height 11
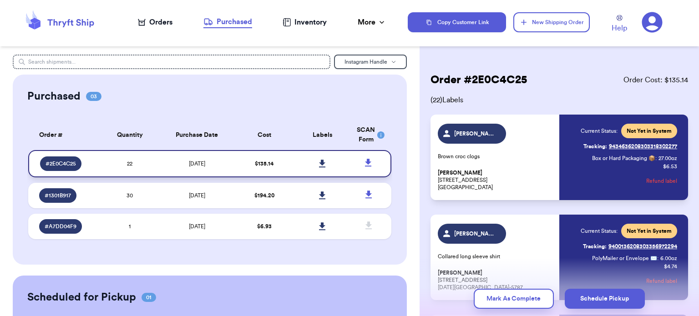
click at [319, 163] on icon at bounding box center [322, 164] width 6 height 8
click at [365, 161] on icon at bounding box center [368, 163] width 6 height 8
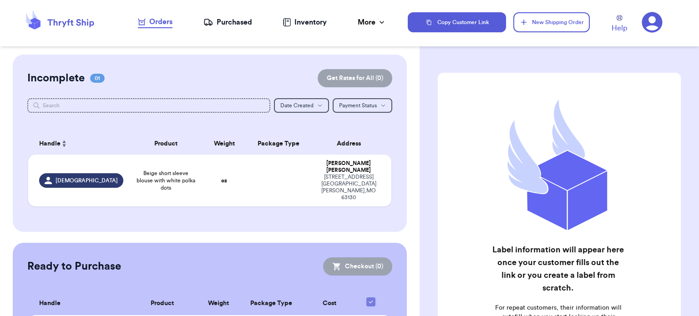
click at [222, 24] on div "Purchased" at bounding box center [227, 22] width 49 height 11
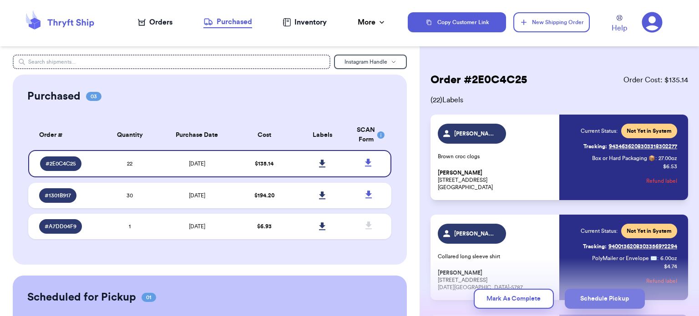
click at [629, 303] on button "Schedule Pickup" at bounding box center [605, 299] width 80 height 20
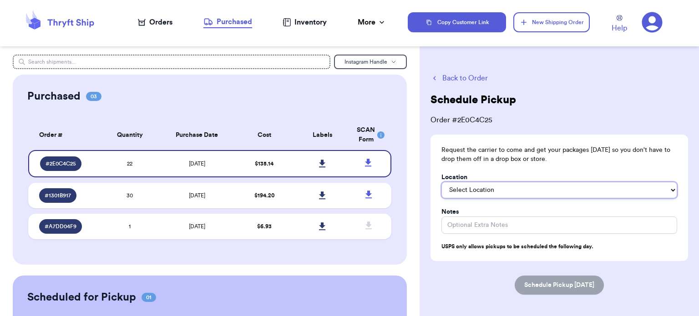
click at [639, 187] on select "Select Location In/At Mailbox On the Porch Front Door Back Door Side Door Knock…" at bounding box center [559, 190] width 236 height 16
select select "On the Porch"
click at [441, 182] on select "Select Location In/At Mailbox On the Porch Front Door Back Door Side Door Knock…" at bounding box center [559, 190] width 236 height 16
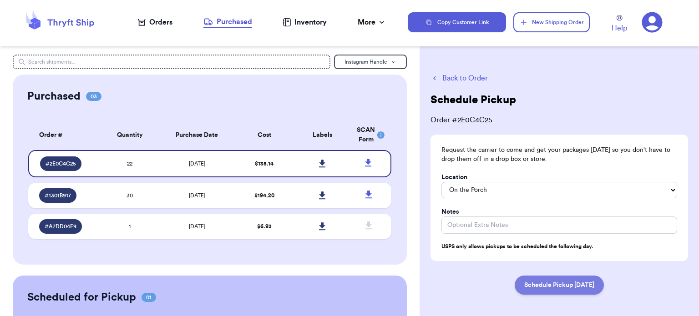
click at [560, 280] on button "Schedule Pickup Tomorrow" at bounding box center [559, 285] width 89 height 19
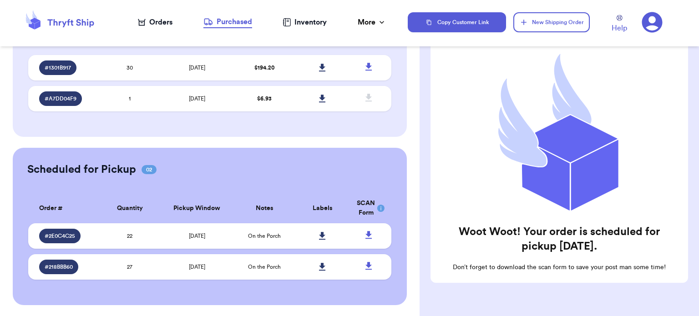
scroll to position [71, 0]
click at [191, 234] on span "8/10/2025" at bounding box center [197, 235] width 16 height 5
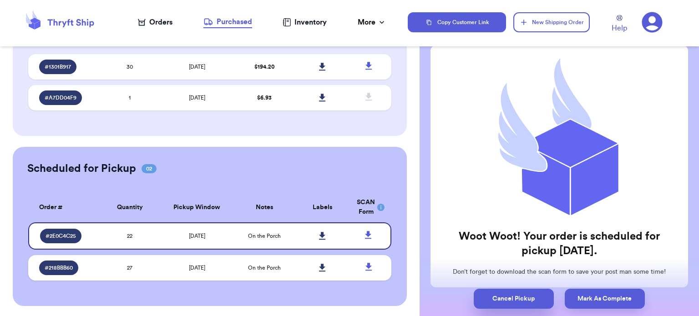
click at [517, 300] on button "Cancel Pickup" at bounding box center [514, 299] width 80 height 20
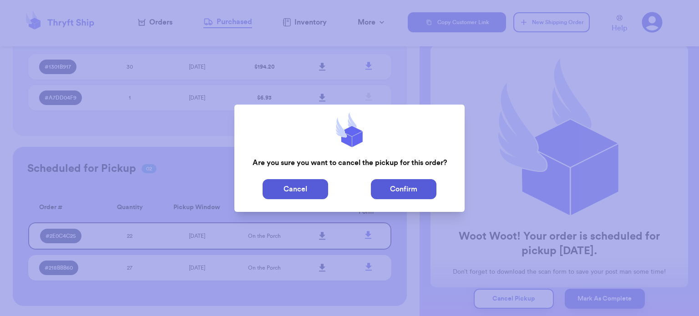
click at [413, 186] on button "Confirm" at bounding box center [404, 189] width 66 height 20
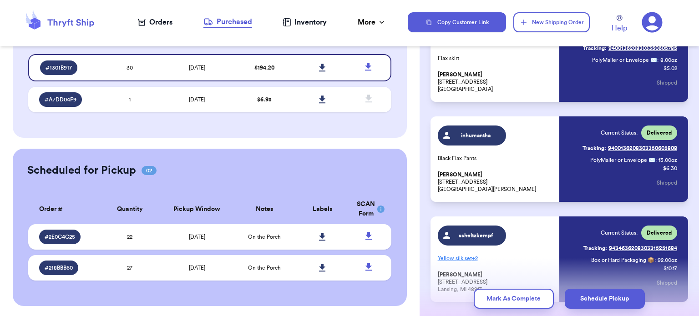
scroll to position [71, 0]
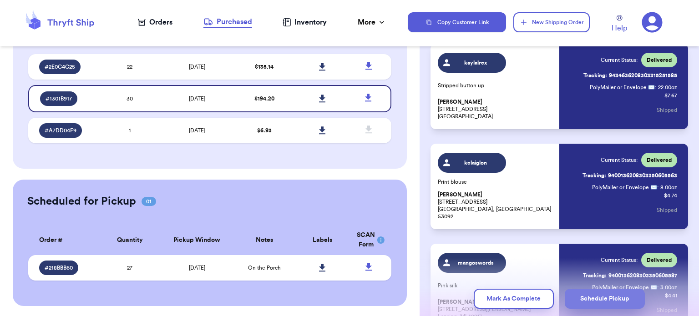
click at [611, 295] on button "Schedule Pickup" at bounding box center [605, 299] width 80 height 20
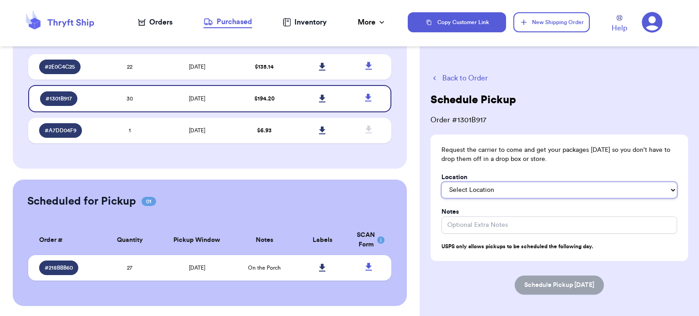
click at [535, 187] on select "Select Location In/At Mailbox On the Porch Front Door Back Door Side Door Knock…" at bounding box center [559, 190] width 236 height 16
select select "On the Porch"
click at [441, 182] on select "Select Location In/At Mailbox On the Porch Front Door Back Door Side Door Knock…" at bounding box center [559, 190] width 236 height 16
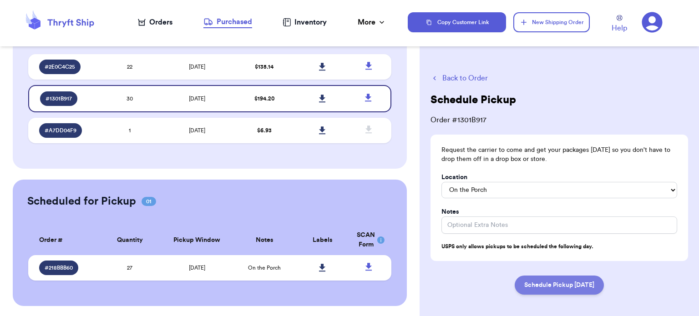
click at [576, 285] on button "Schedule Pickup Tomorrow" at bounding box center [559, 285] width 89 height 19
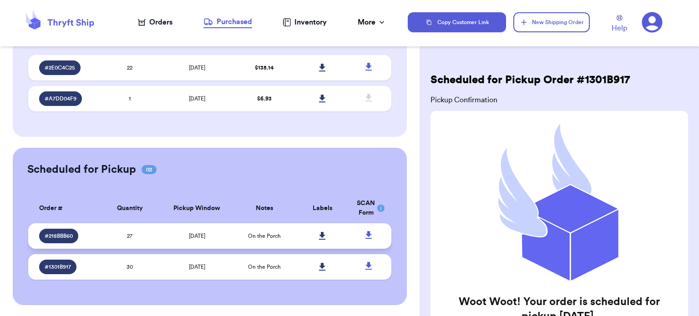
click at [272, 233] on span "On the Porch" at bounding box center [264, 235] width 33 height 5
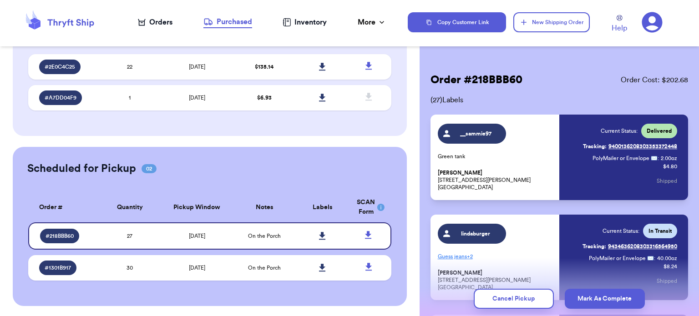
scroll to position [97, 0]
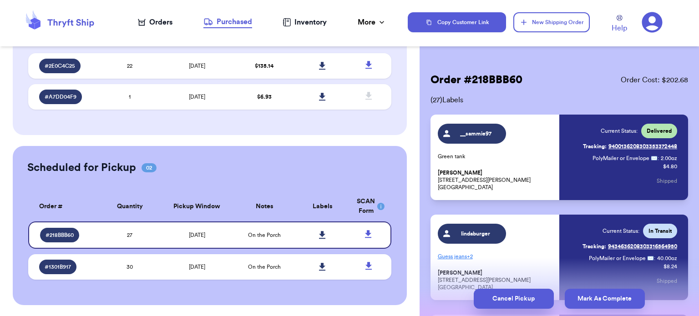
click at [542, 294] on button "Cancel Pickup" at bounding box center [514, 299] width 80 height 20
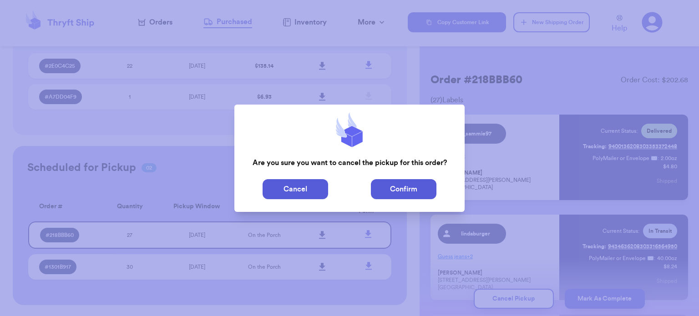
click at [420, 187] on button "Confirm" at bounding box center [404, 189] width 66 height 20
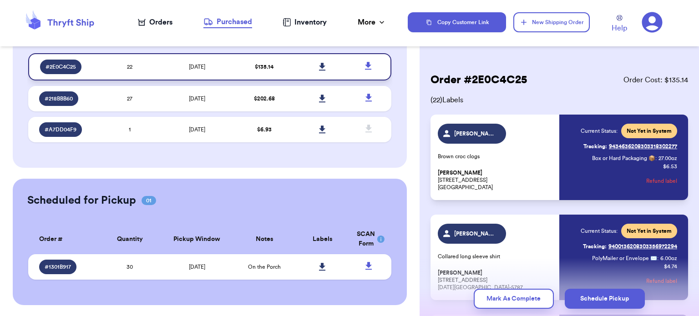
click at [235, 69] on td "$ 135.14" at bounding box center [264, 66] width 58 height 27
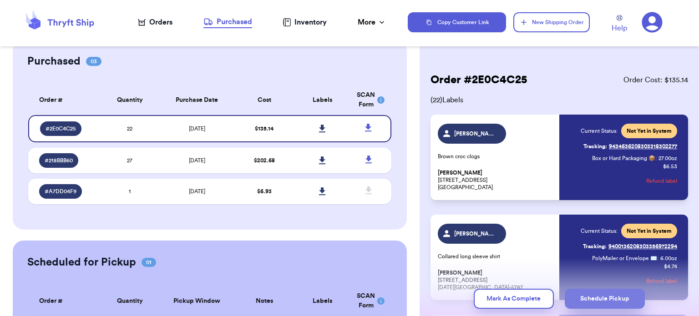
click at [595, 301] on button "Schedule Pickup" at bounding box center [605, 299] width 80 height 20
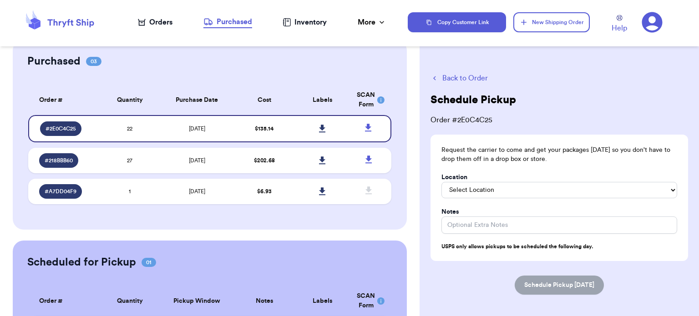
click at [648, 181] on div "Location" at bounding box center [559, 177] width 236 height 9
click at [651, 187] on select "Select Location In/At Mailbox On the Porch Front Door Back Door Side Door Knock…" at bounding box center [559, 190] width 236 height 16
select select "On the Porch"
click at [441, 182] on select "Select Location In/At Mailbox On the Porch Front Door Back Door Side Door Knock…" at bounding box center [559, 190] width 236 height 16
click at [582, 288] on button "Schedule Pickup Tomorrow" at bounding box center [559, 285] width 89 height 19
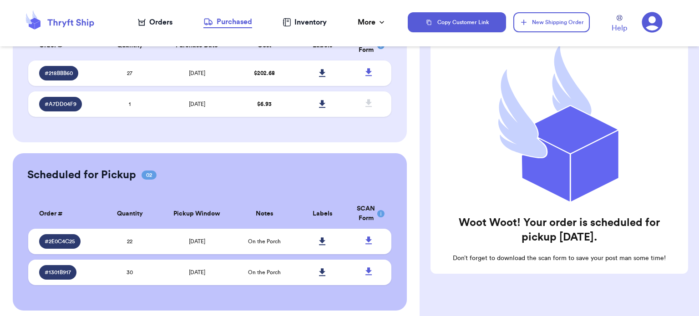
scroll to position [91, 0]
